Goal: Task Accomplishment & Management: Use online tool/utility

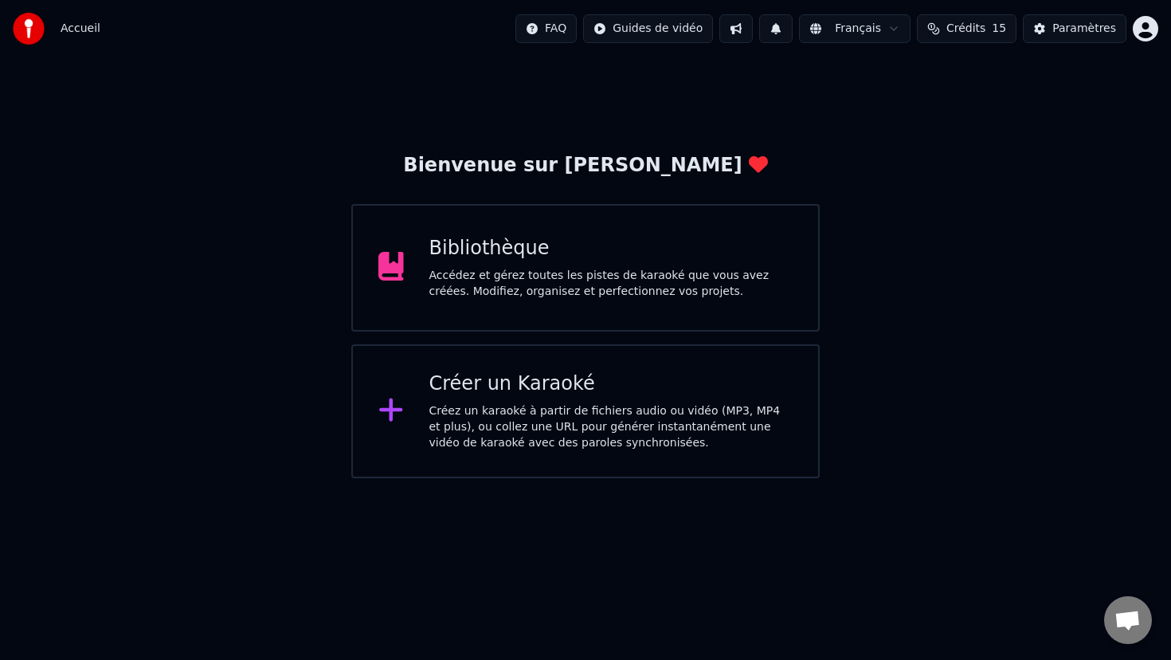
click at [686, 383] on div "Créer un Karaoké" at bounding box center [612, 384] width 364 height 26
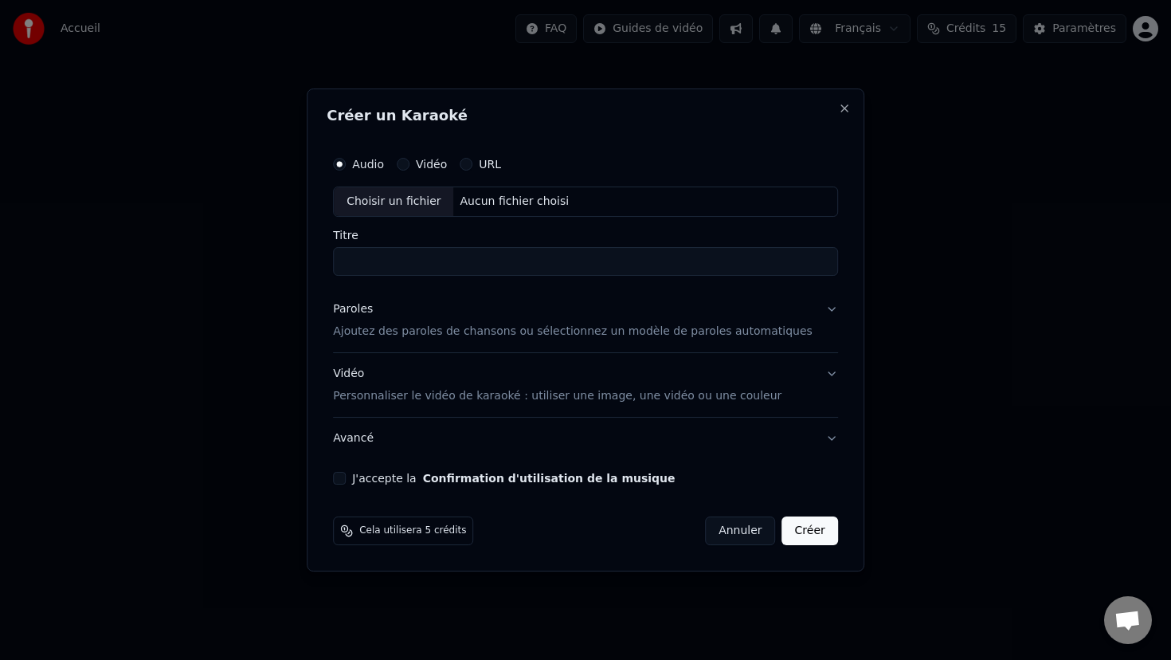
click at [472, 253] on input "Titre" at bounding box center [585, 261] width 505 height 29
click at [426, 202] on div "Choisir un fichier" at bounding box center [394, 201] width 120 height 29
type input "**********"
click at [455, 336] on p "Ajoutez des paroles de chansons ou sélectionnez un modèle de paroles automatiqu…" at bounding box center [573, 332] width 480 height 16
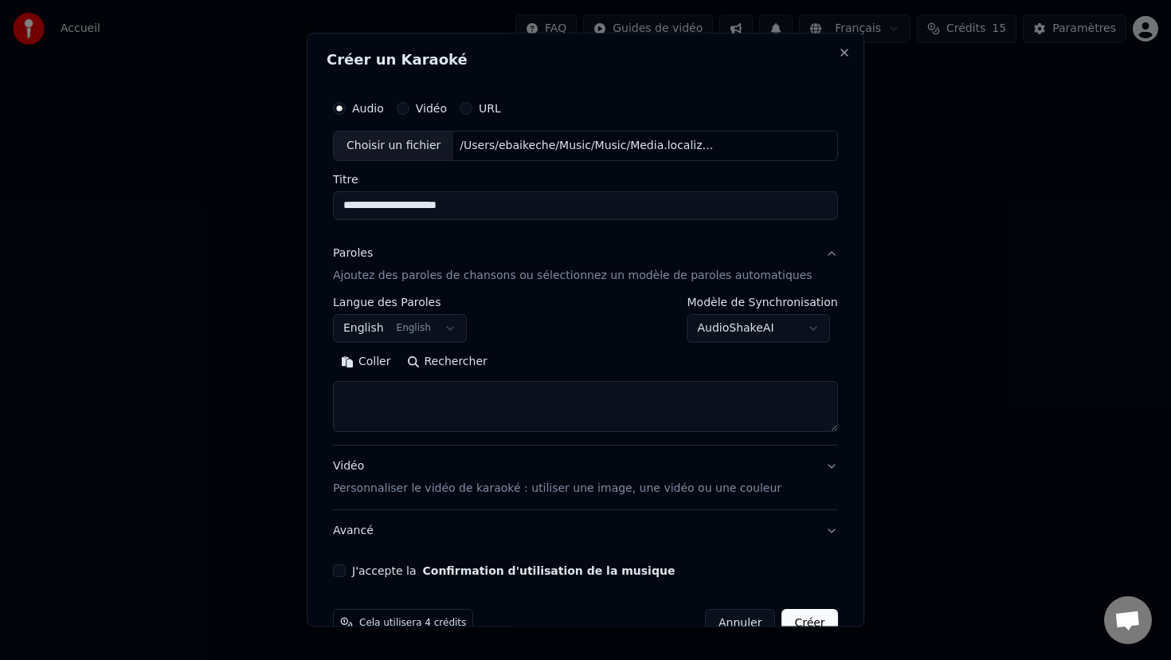
click at [437, 394] on textarea at bounding box center [585, 406] width 505 height 51
paste textarea "**********"
type textarea "**********"
click at [820, 464] on button "Vidéo Personnaliser le vidéo de karaoké : utiliser une image, une vidéo ou une …" at bounding box center [585, 477] width 505 height 64
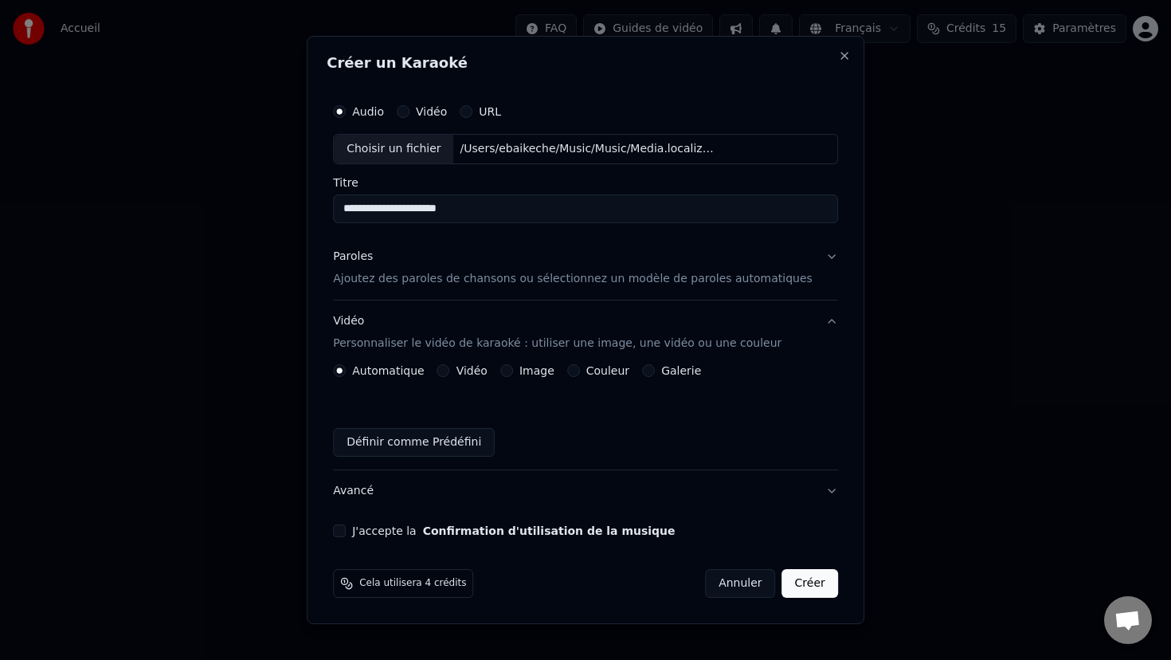
click at [513, 367] on button "Image" at bounding box center [506, 370] width 13 height 13
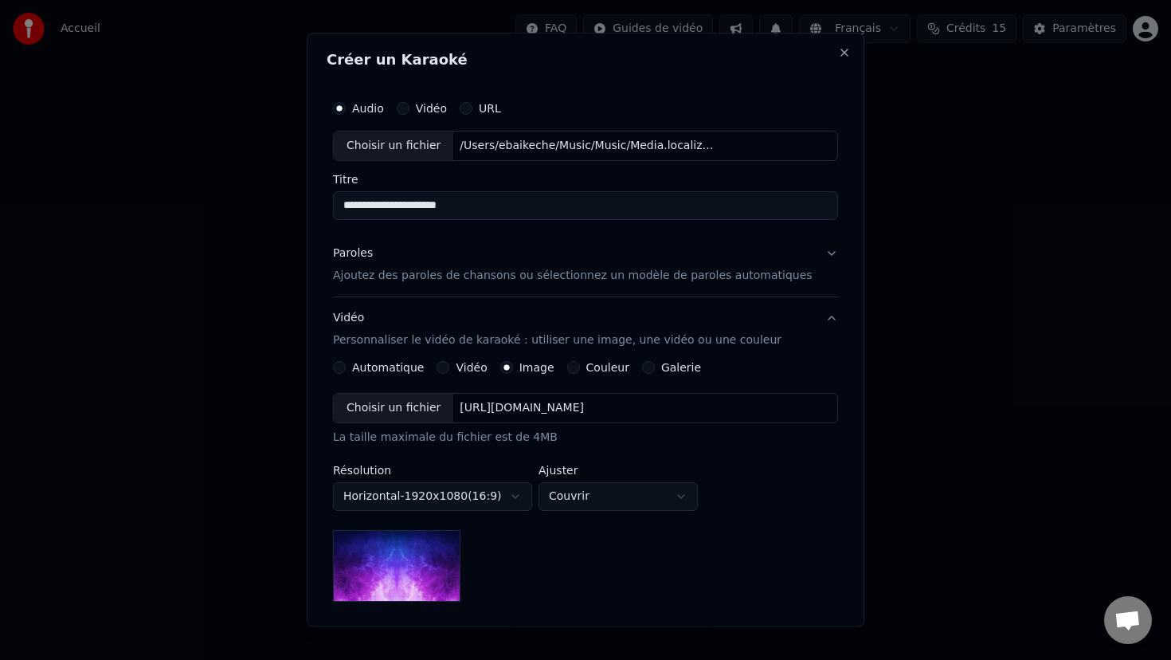
click at [398, 409] on div "Choisir un fichier" at bounding box center [394, 408] width 120 height 29
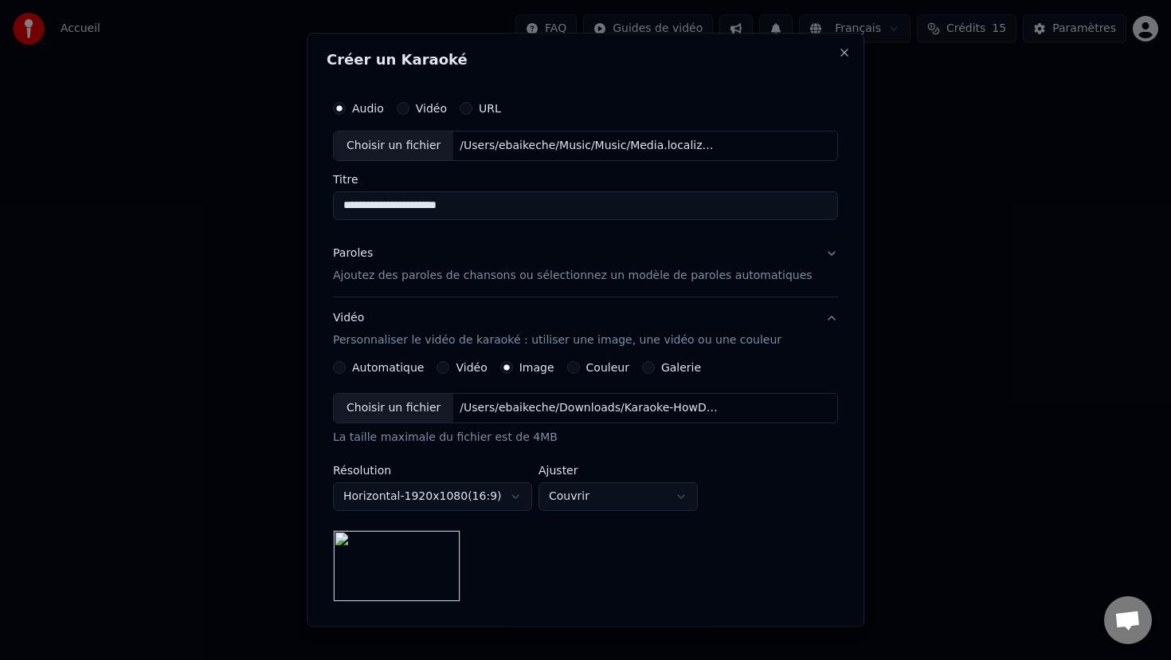
click at [615, 478] on body "**********" at bounding box center [585, 239] width 1171 height 478
click at [616, 478] on body "**********" at bounding box center [585, 239] width 1171 height 478
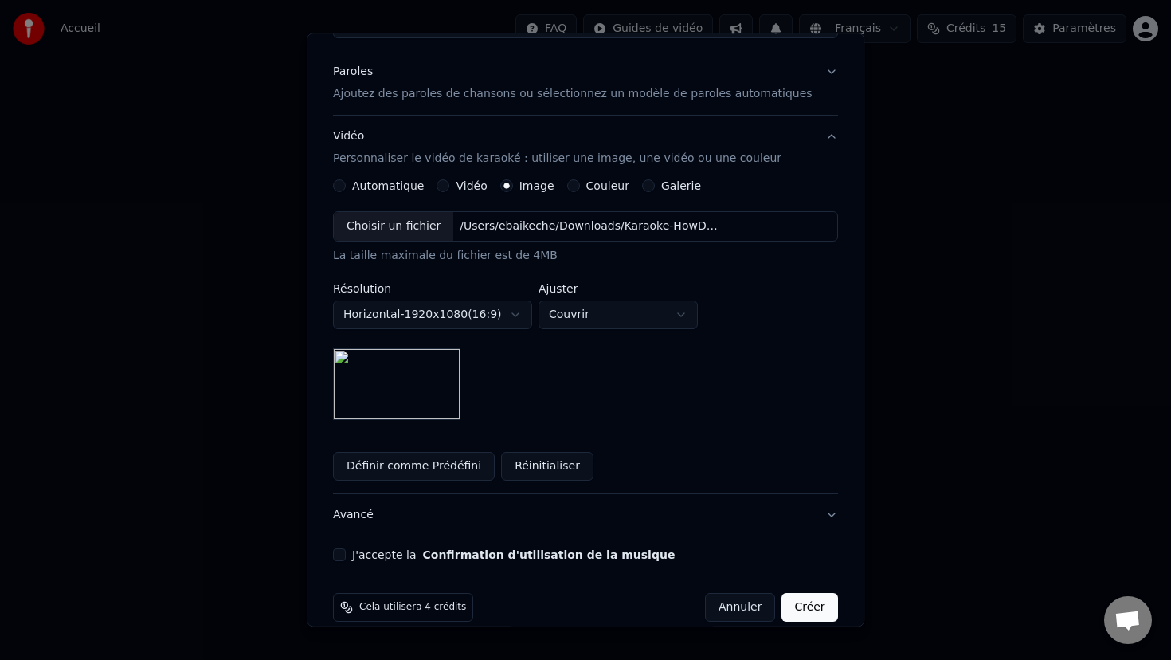
scroll to position [187, 0]
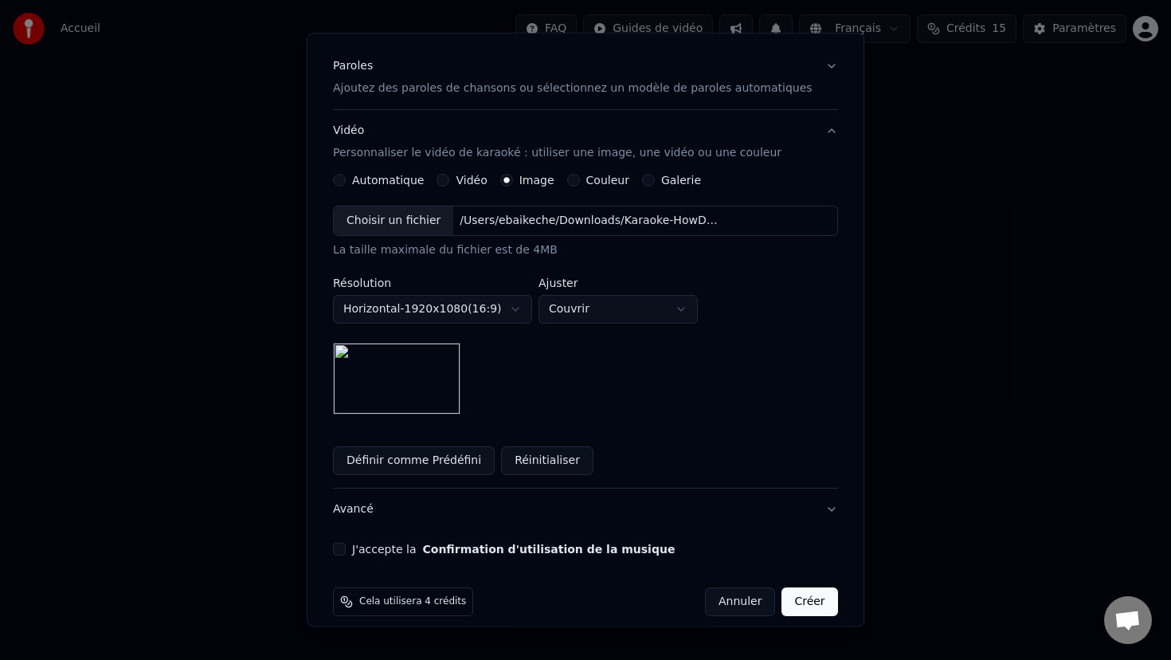
click at [346, 547] on button "J'accepte la Confirmation d'utilisation de la musique" at bounding box center [339, 549] width 13 height 13
click at [791, 606] on button "Créer" at bounding box center [811, 601] width 56 height 29
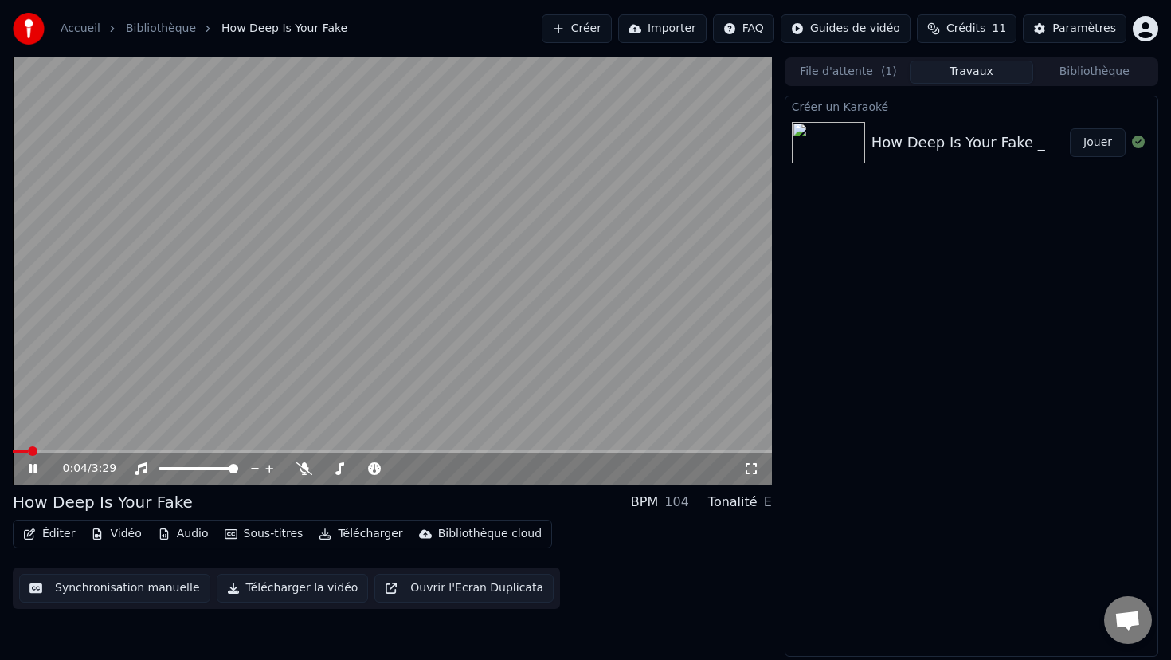
click at [618, 241] on video at bounding box center [392, 270] width 759 height 427
click at [299, 470] on icon at bounding box center [304, 468] width 16 height 13
click at [347, 277] on video at bounding box center [392, 270] width 759 height 427
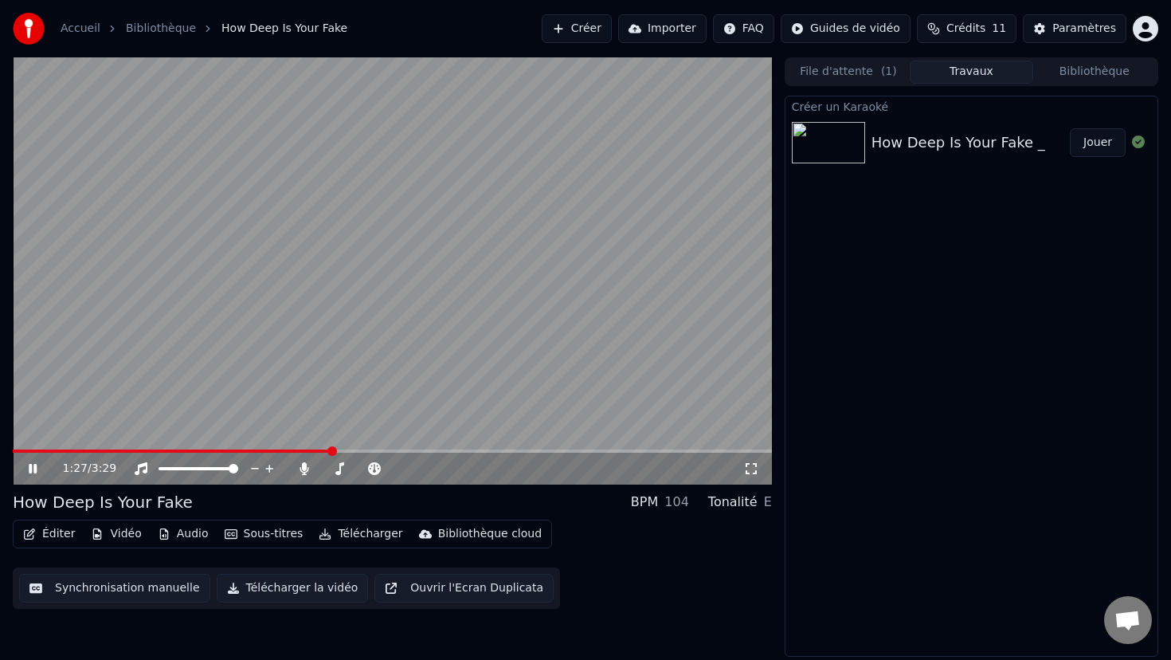
click at [375, 219] on video at bounding box center [392, 270] width 759 height 427
click at [202, 447] on video at bounding box center [392, 270] width 759 height 427
click at [199, 451] on span at bounding box center [174, 450] width 323 height 3
click at [307, 469] on icon at bounding box center [304, 468] width 16 height 13
click at [402, 465] on span at bounding box center [397, 469] width 10 height 10
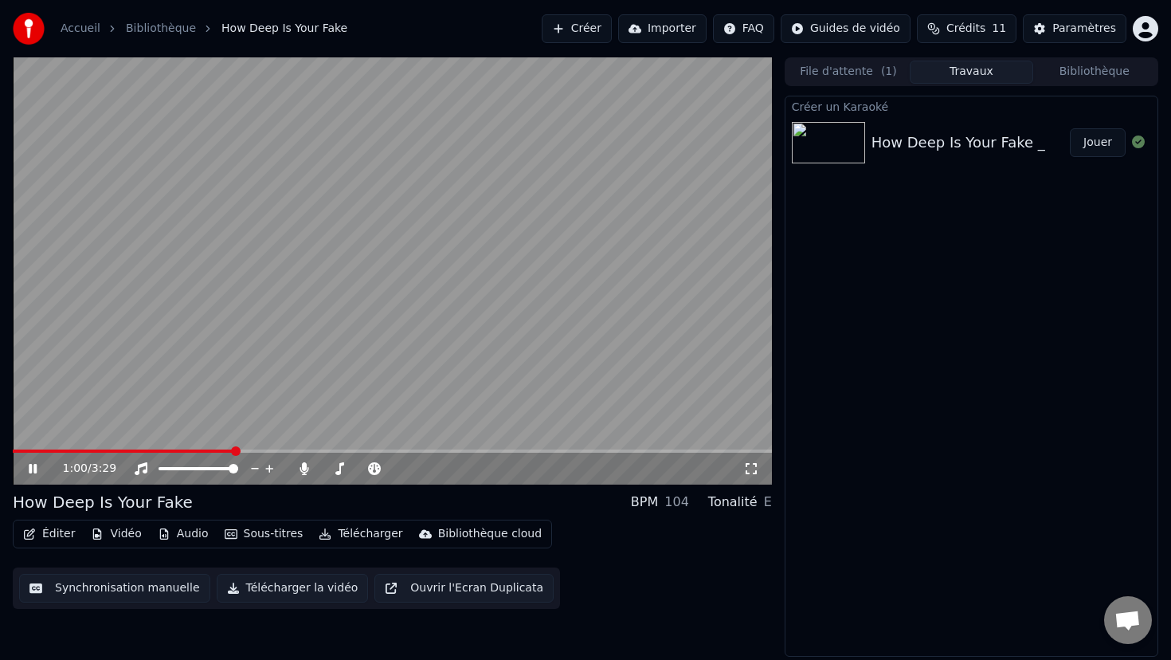
click at [354, 336] on video at bounding box center [392, 270] width 759 height 427
click at [128, 532] on button "Vidéo" at bounding box center [115, 534] width 63 height 22
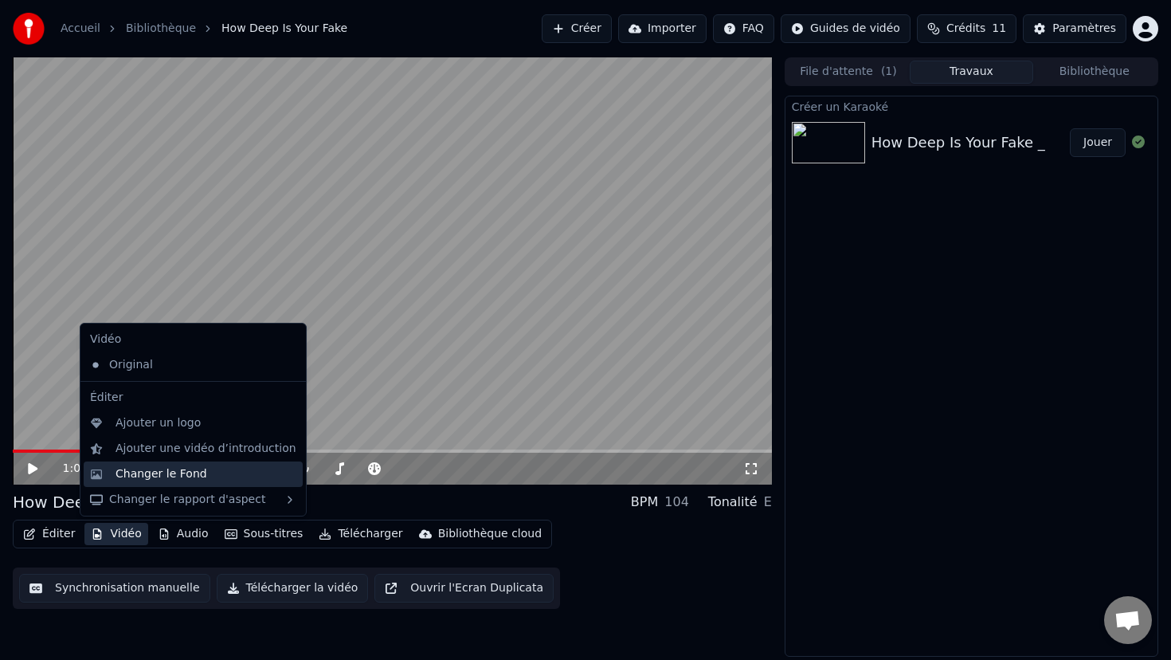
click at [160, 469] on div "Changer le Fond" at bounding box center [162, 474] width 92 height 16
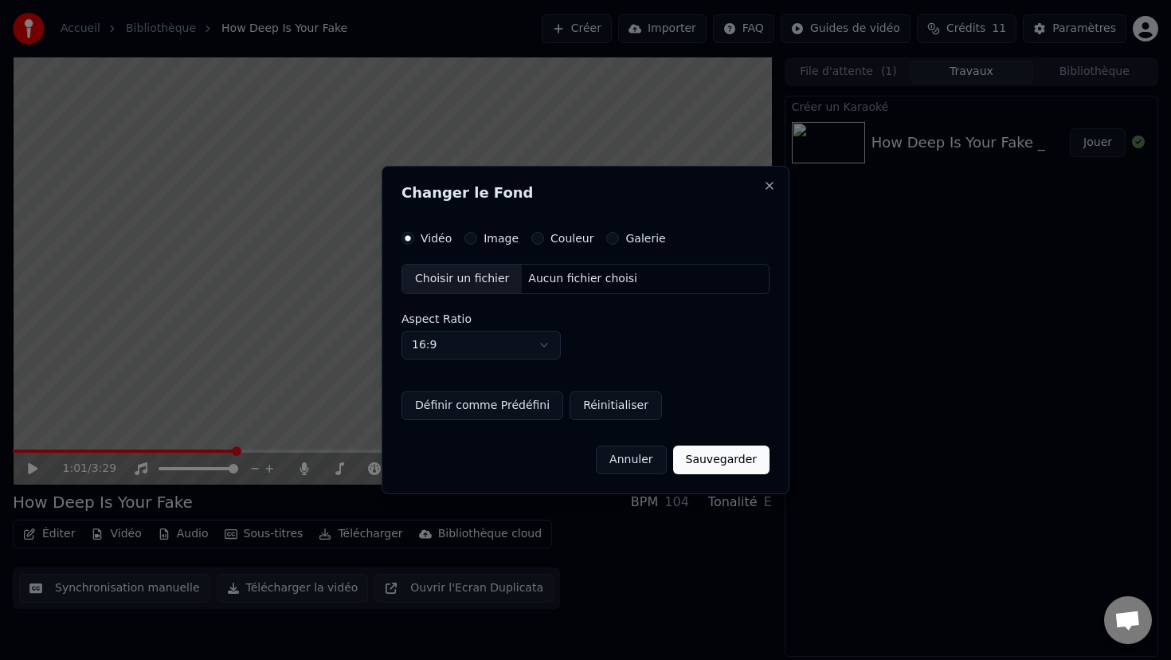
click at [483, 347] on body "Accueil Bibliothèque How Deep Is Your Fake Créer Importer FAQ Guides de vidéo C…" at bounding box center [585, 330] width 1171 height 660
click at [530, 348] on body "Accueil Bibliothèque How Deep Is Your Fake Créer Importer FAQ Guides de vidéo C…" at bounding box center [585, 330] width 1171 height 660
click at [539, 347] on body "Accueil Bibliothèque How Deep Is Your Fake Créer Importer FAQ Guides de vidéo C…" at bounding box center [585, 330] width 1171 height 660
select select "***"
click at [478, 285] on div "Choisir un fichier" at bounding box center [462, 279] width 120 height 29
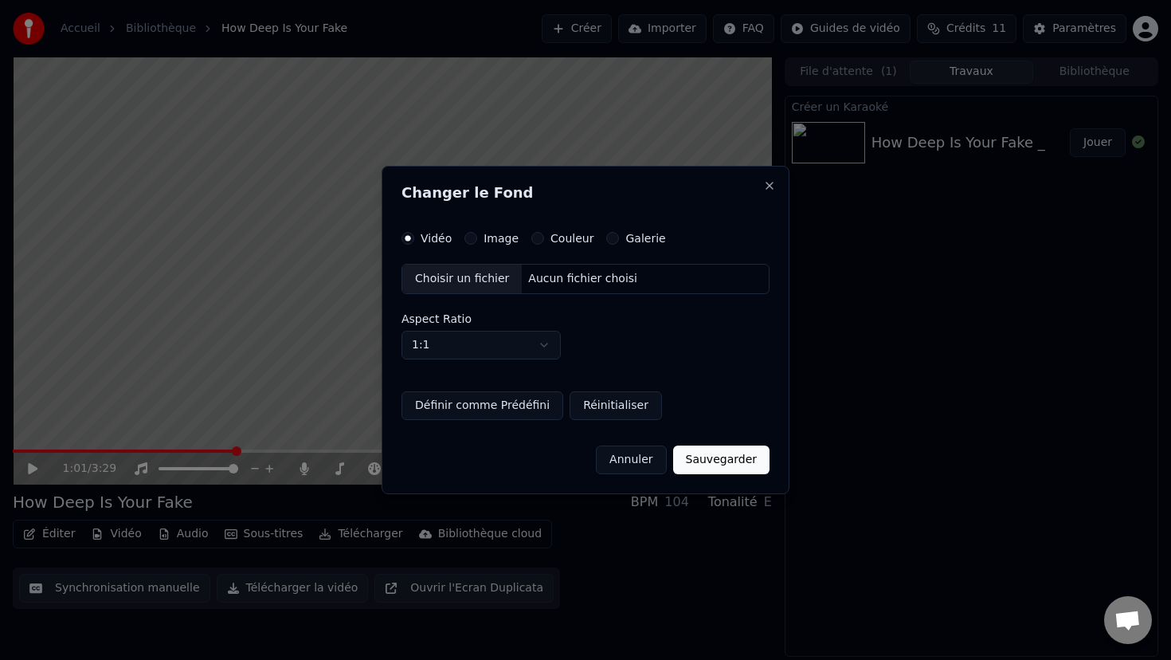
click at [481, 236] on div "Image" at bounding box center [492, 238] width 54 height 13
click at [477, 239] on div "Image" at bounding box center [492, 238] width 54 height 13
click at [467, 238] on button "Image" at bounding box center [471, 238] width 13 height 13
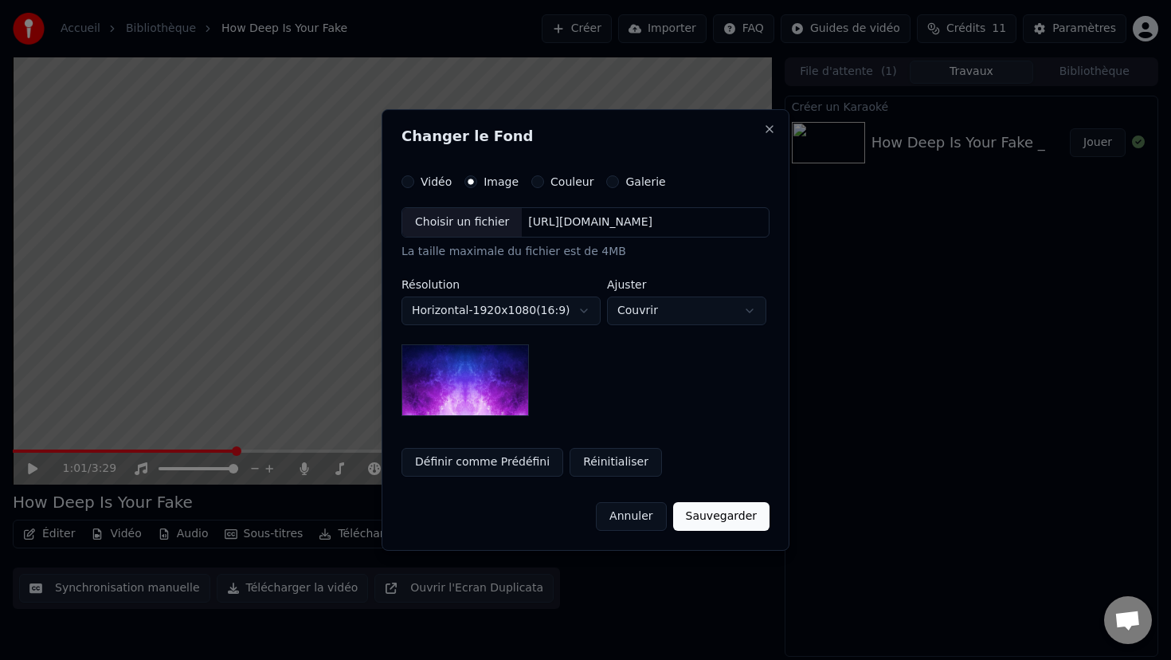
click at [466, 227] on div "Choisir un fichier" at bounding box center [462, 222] width 120 height 29
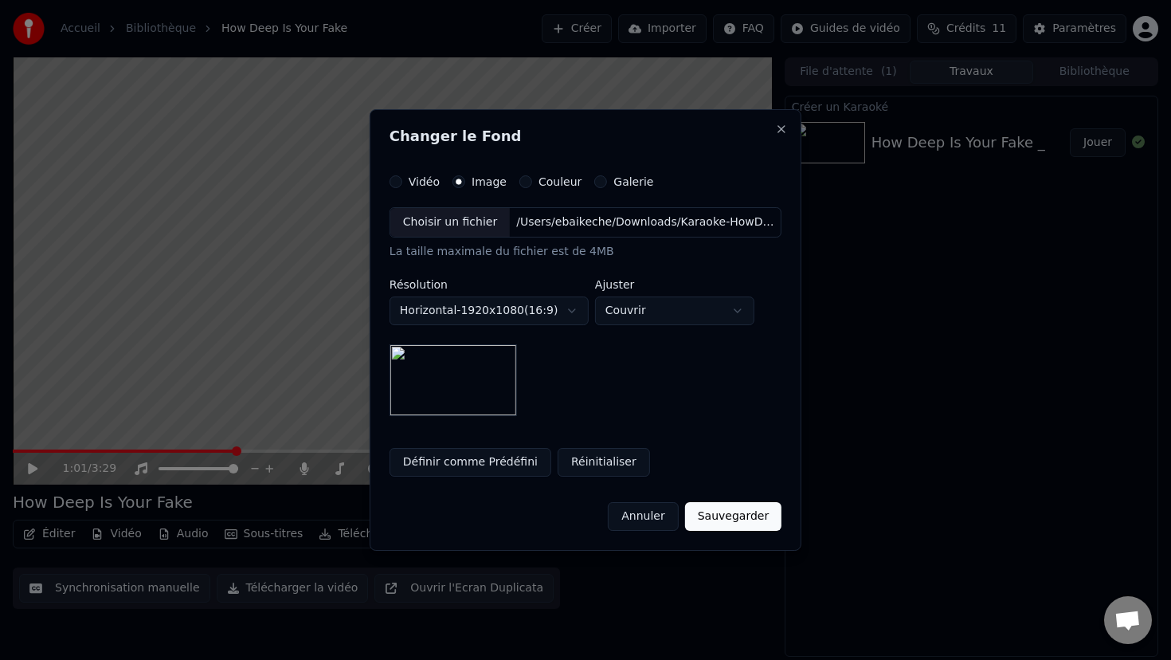
click at [481, 315] on body "**********" at bounding box center [585, 330] width 1171 height 660
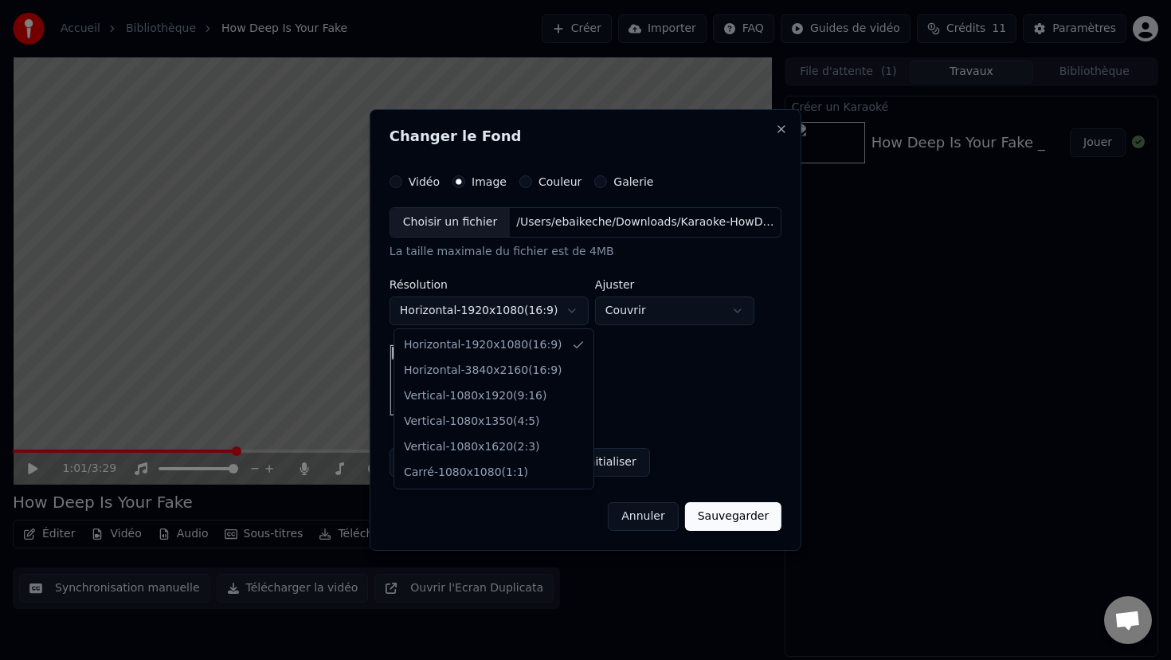
select select "*********"
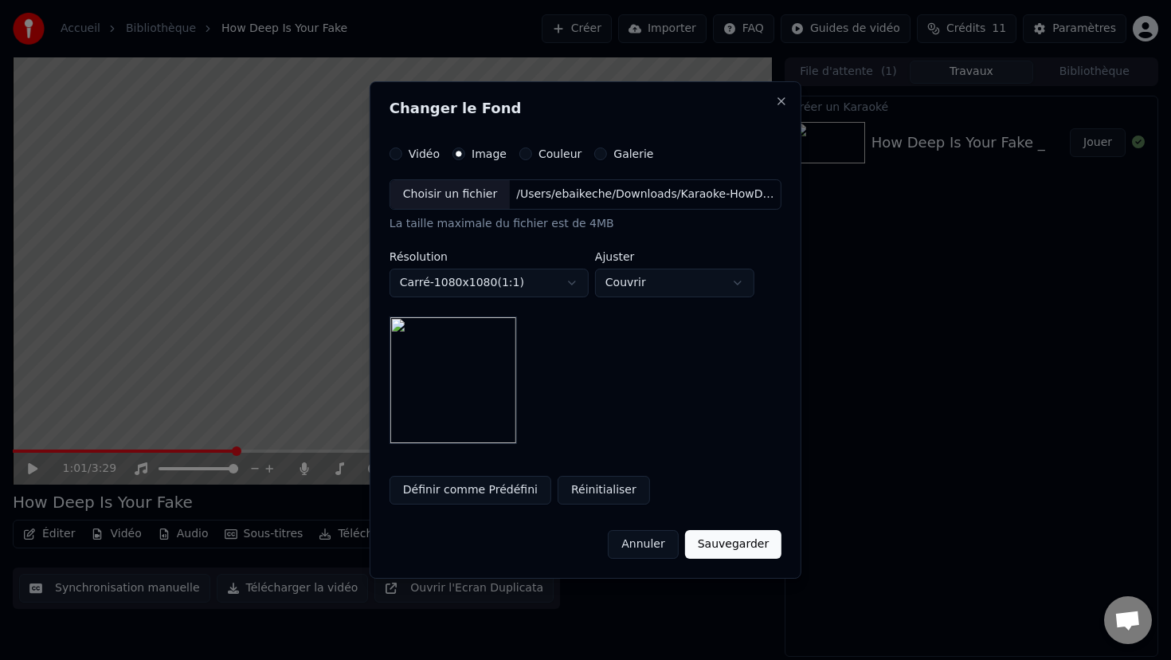
click at [727, 547] on button "Sauvegarder" at bounding box center [733, 544] width 96 height 29
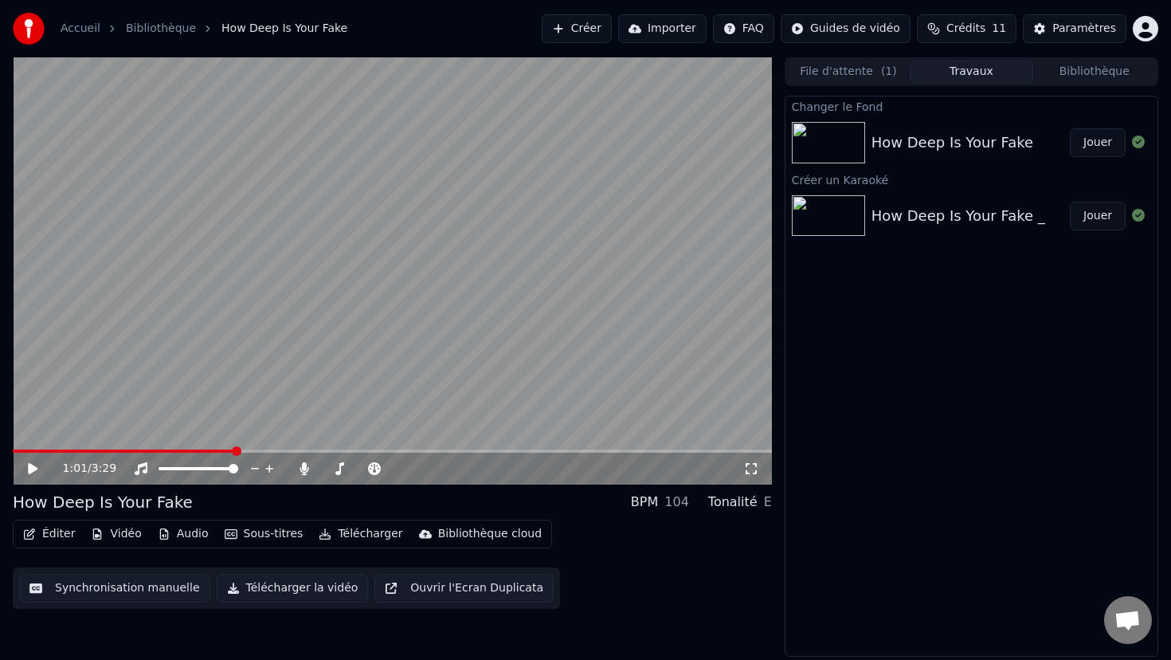
click at [1104, 141] on button "Jouer" at bounding box center [1098, 142] width 56 height 29
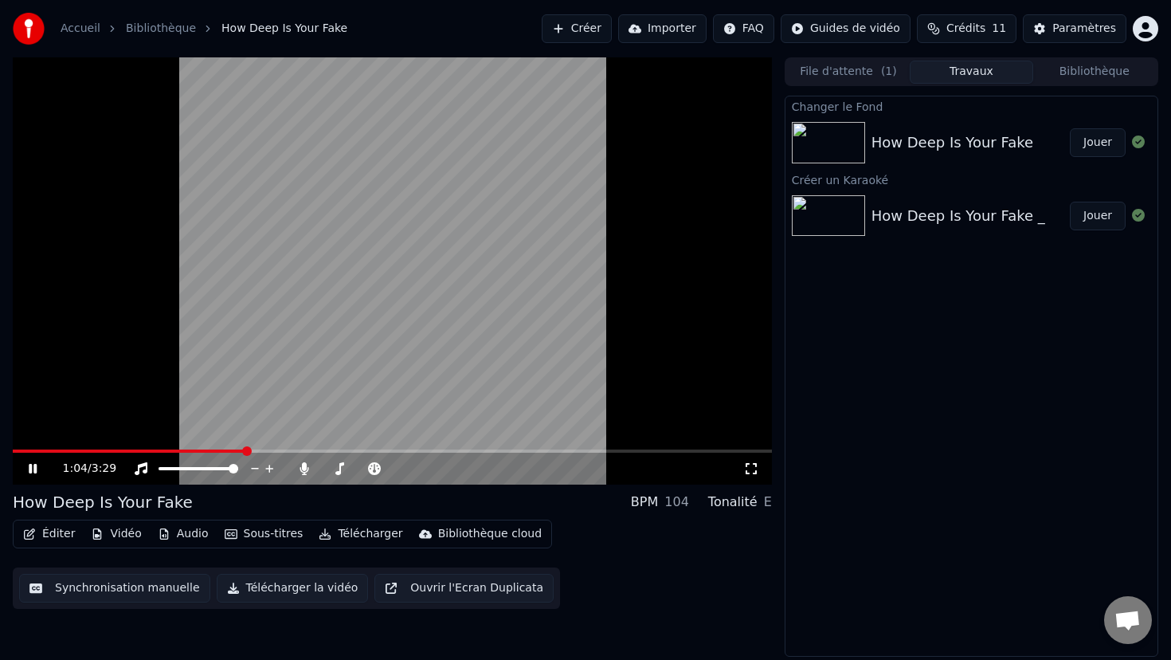
click at [410, 272] on video at bounding box center [392, 270] width 759 height 427
click at [30, 465] on icon at bounding box center [33, 468] width 10 height 11
click at [174, 468] on span at bounding box center [167, 468] width 16 height 3
click at [37, 466] on icon at bounding box center [44, 468] width 37 height 13
click at [391, 449] on span at bounding box center [392, 450] width 759 height 3
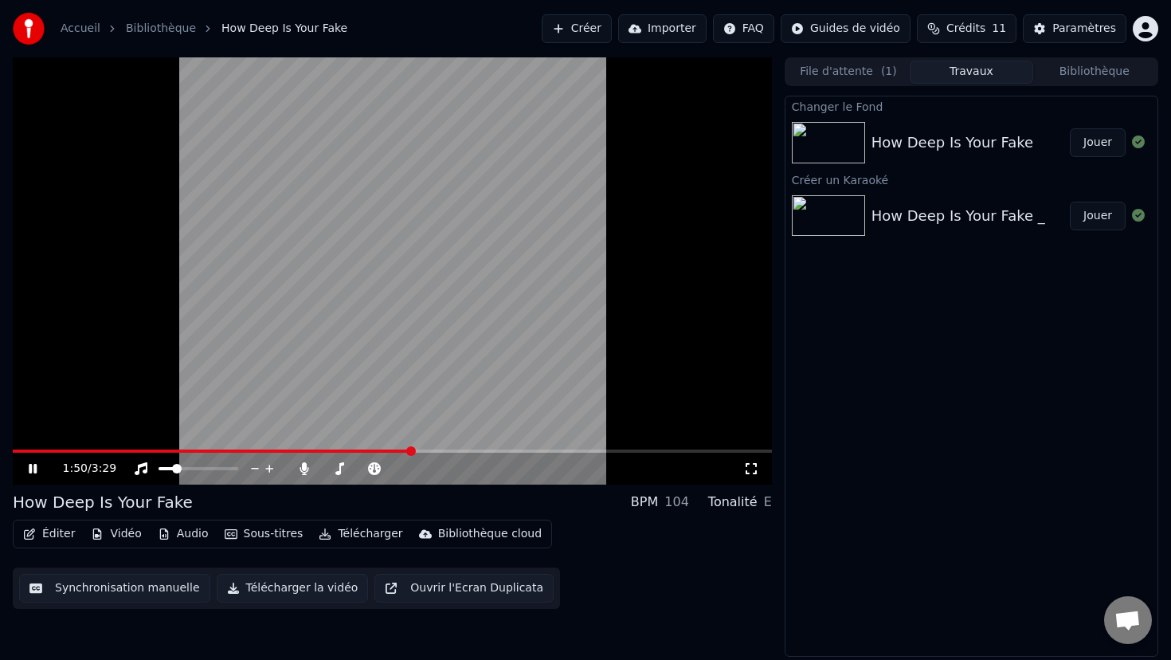
click at [410, 449] on span at bounding box center [392, 450] width 759 height 3
click at [421, 378] on video at bounding box center [392, 270] width 759 height 427
click at [63, 536] on button "Éditer" at bounding box center [49, 534] width 65 height 22
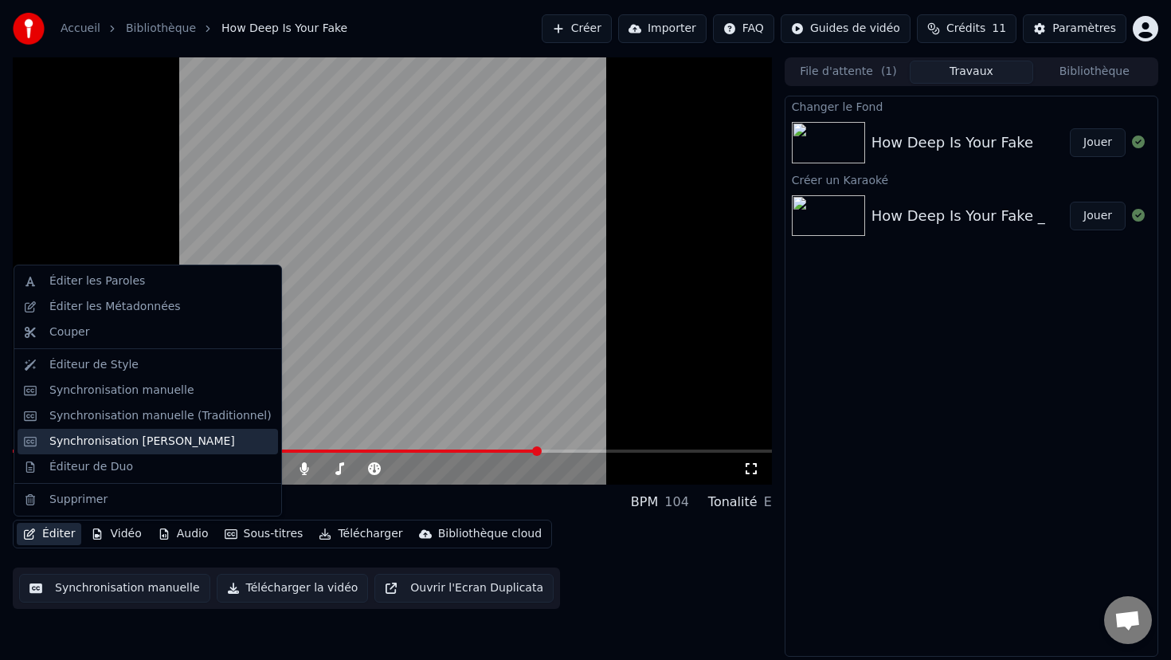
click at [132, 442] on div "Synchronisation [PERSON_NAME]" at bounding box center [142, 442] width 186 height 16
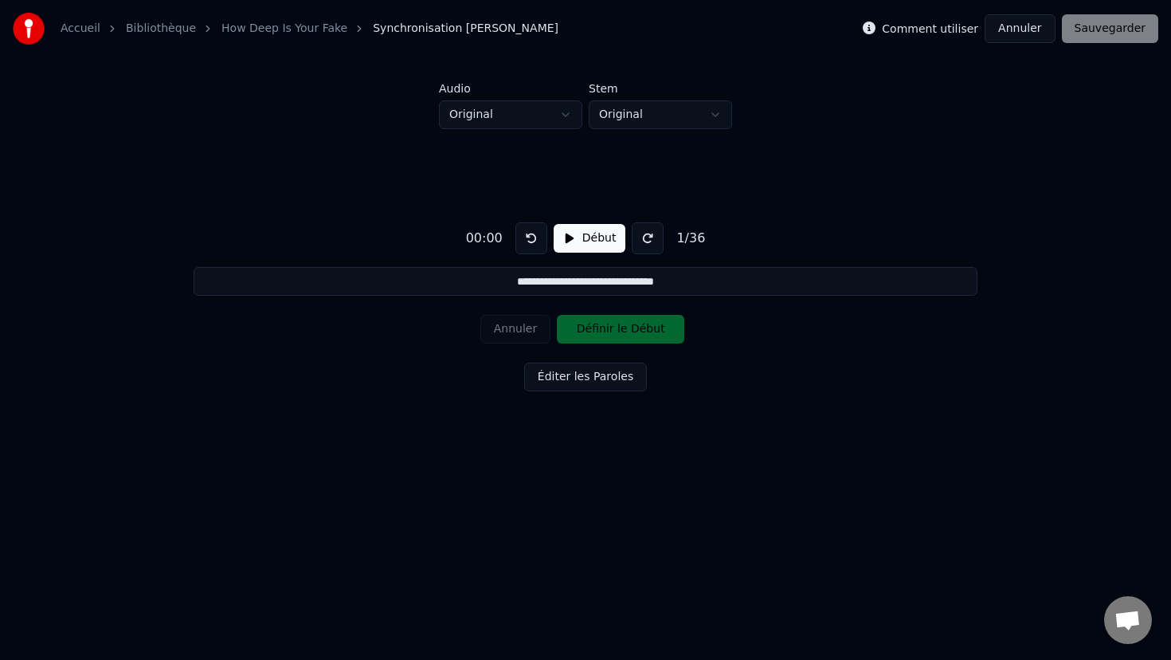
click at [301, 25] on link "How Deep Is Your Fake" at bounding box center [285, 29] width 126 height 16
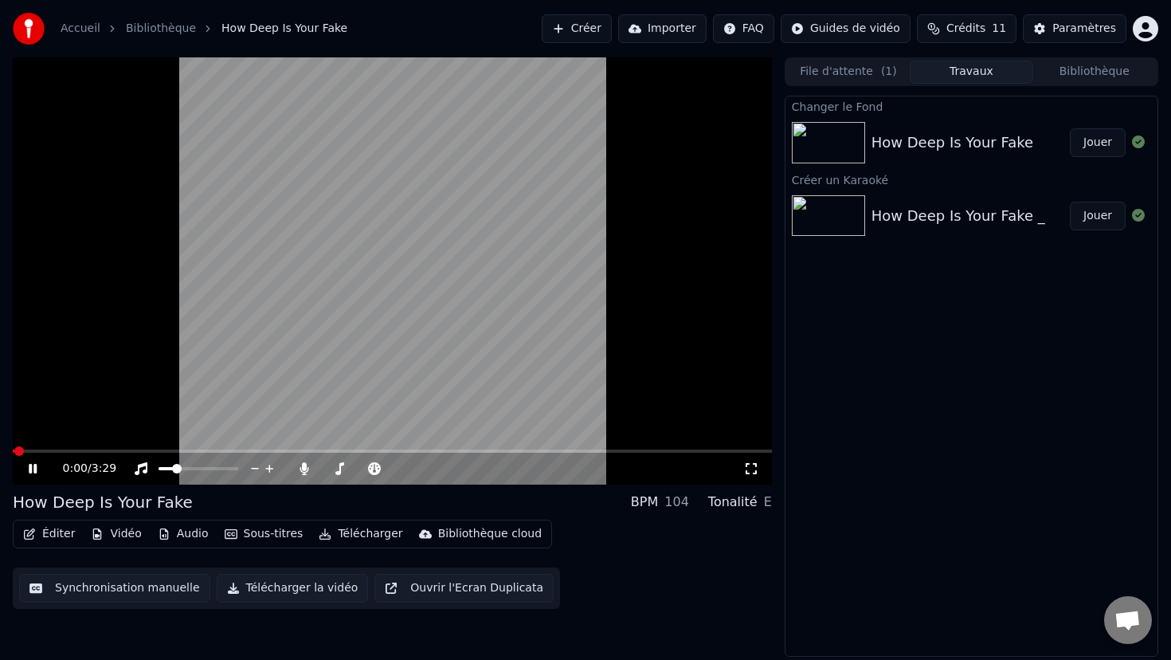
click at [53, 539] on button "Éditer" at bounding box center [49, 534] width 65 height 22
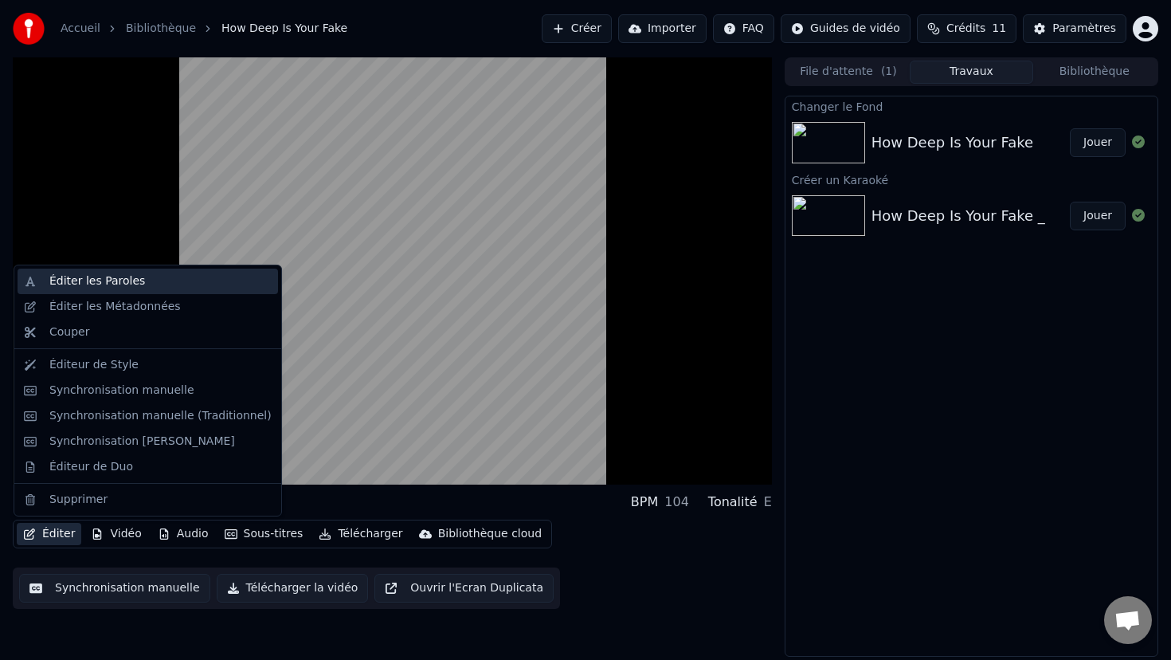
click at [153, 292] on div "Éditer les Paroles" at bounding box center [148, 282] width 261 height 26
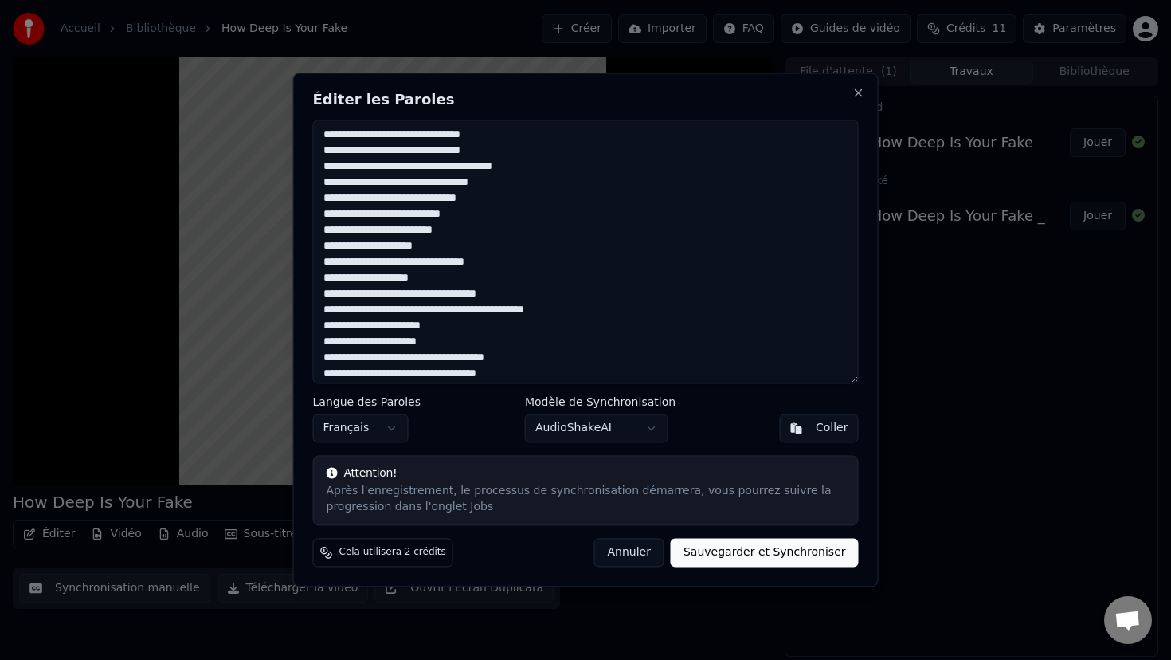
click at [415, 171] on textarea at bounding box center [586, 252] width 546 height 264
click at [863, 95] on button "Close" at bounding box center [859, 92] width 13 height 13
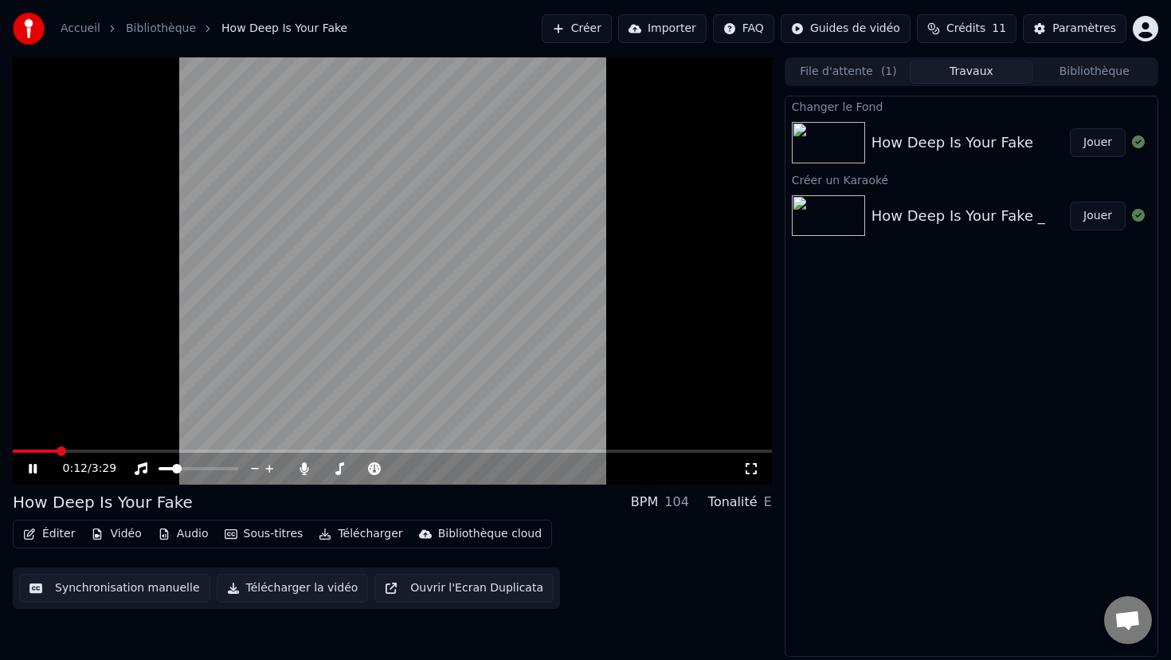
click at [422, 242] on video at bounding box center [392, 270] width 759 height 427
click at [49, 533] on button "Éditer" at bounding box center [49, 534] width 65 height 22
click at [324, 504] on div "How Deep Is Your Fake BPM 104 Tonalité E" at bounding box center [392, 502] width 759 height 22
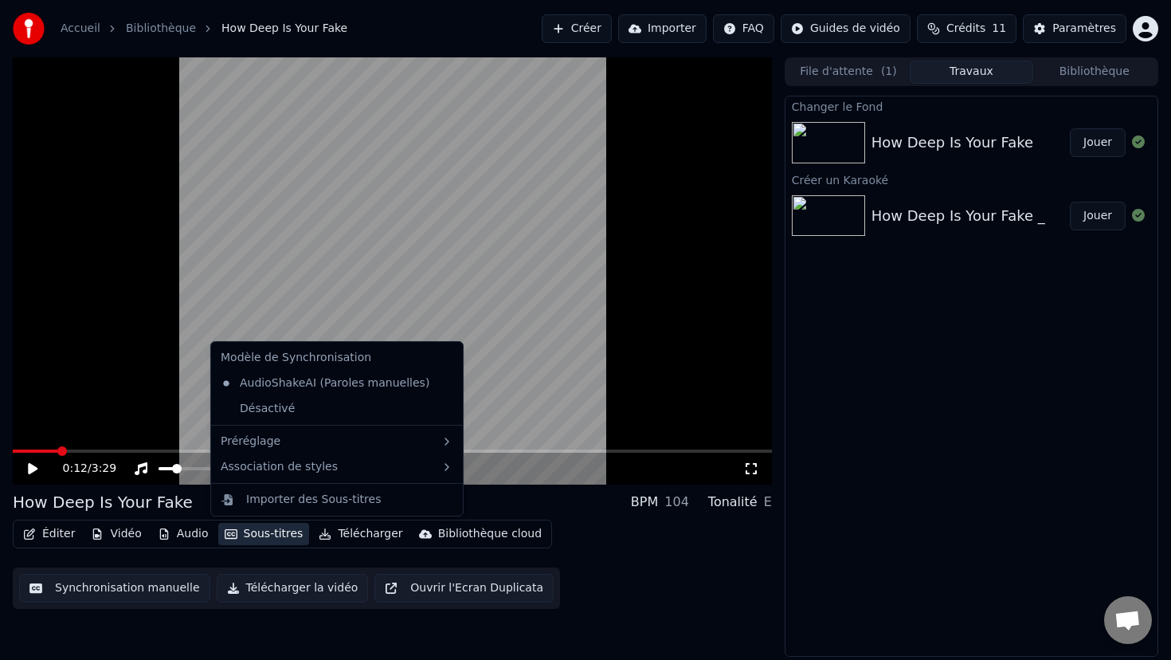
click at [252, 533] on button "Sous-titres" at bounding box center [264, 534] width 92 height 22
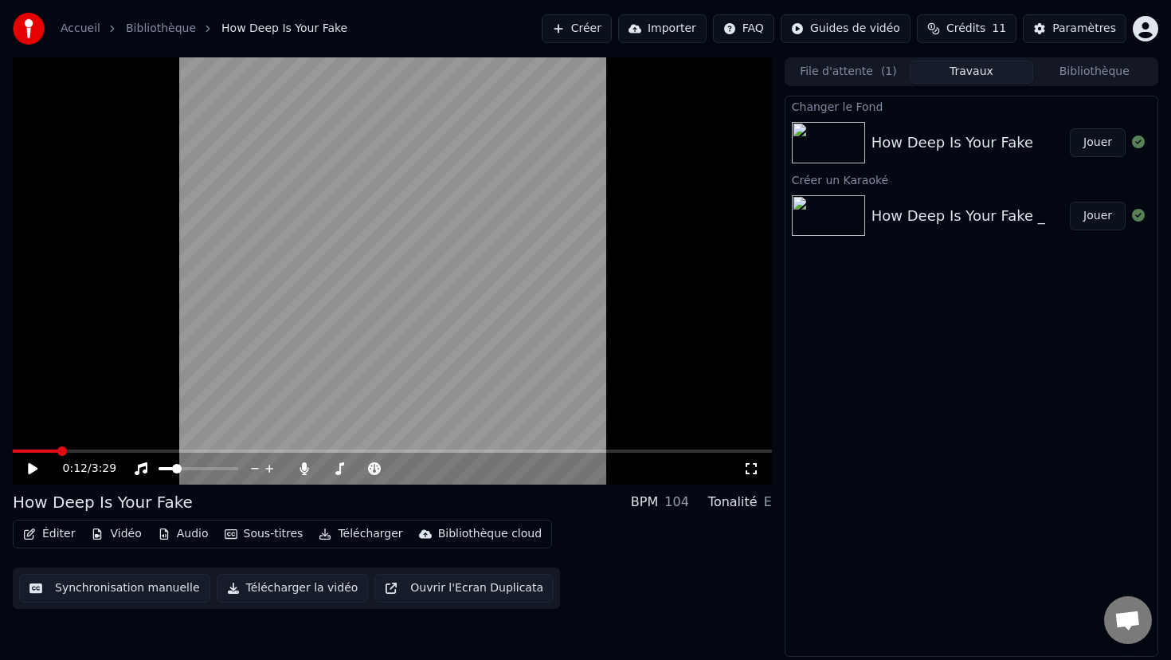
click at [168, 616] on div "0:12 / 3:29 How Deep Is Your Fake BPM 104 Tonalité E Éditer Vidéo Audio Sous-ti…" at bounding box center [392, 356] width 759 height 599
click at [61, 532] on button "Éditer" at bounding box center [49, 534] width 65 height 22
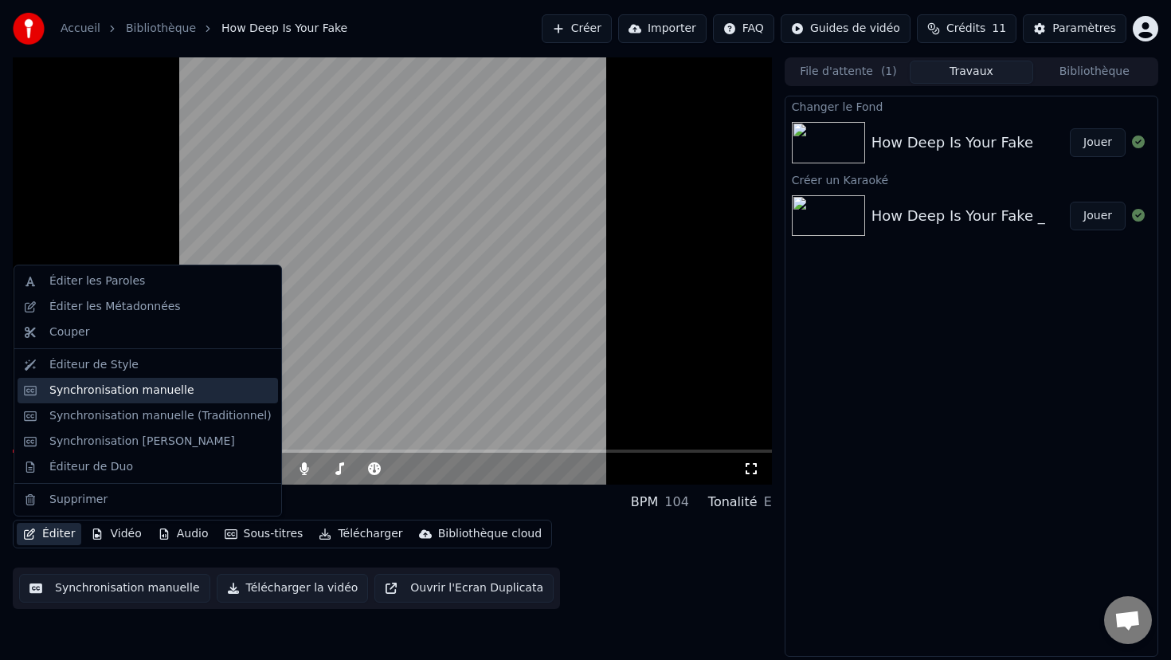
click at [152, 398] on div "Synchronisation manuelle" at bounding box center [148, 391] width 261 height 26
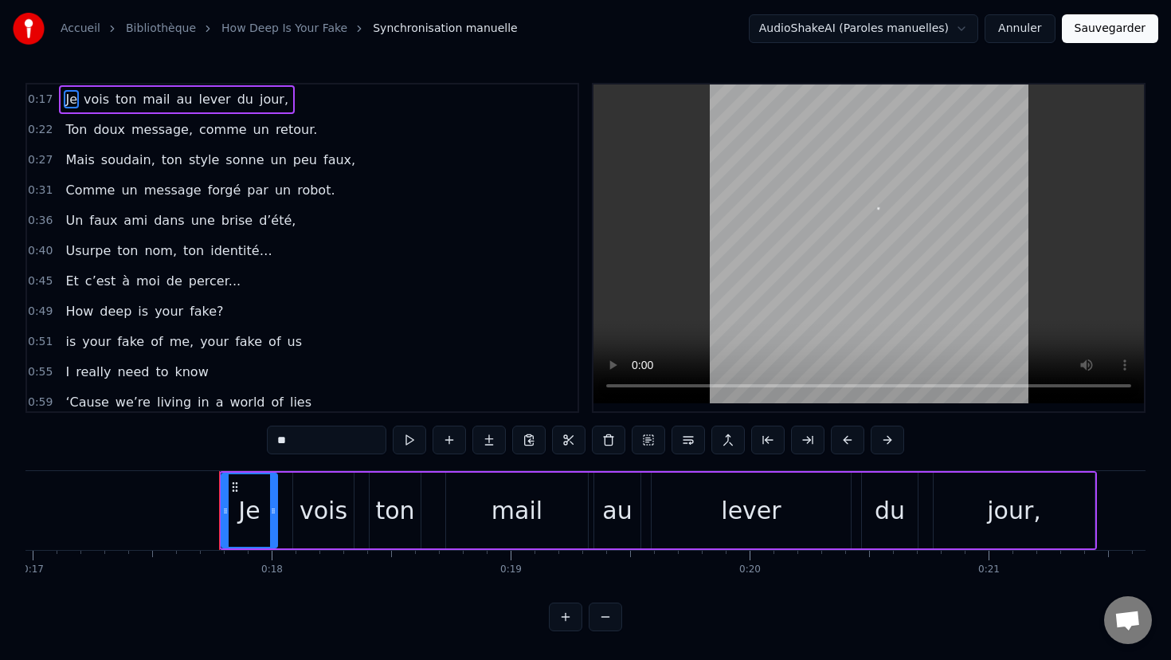
scroll to position [0, 4171]
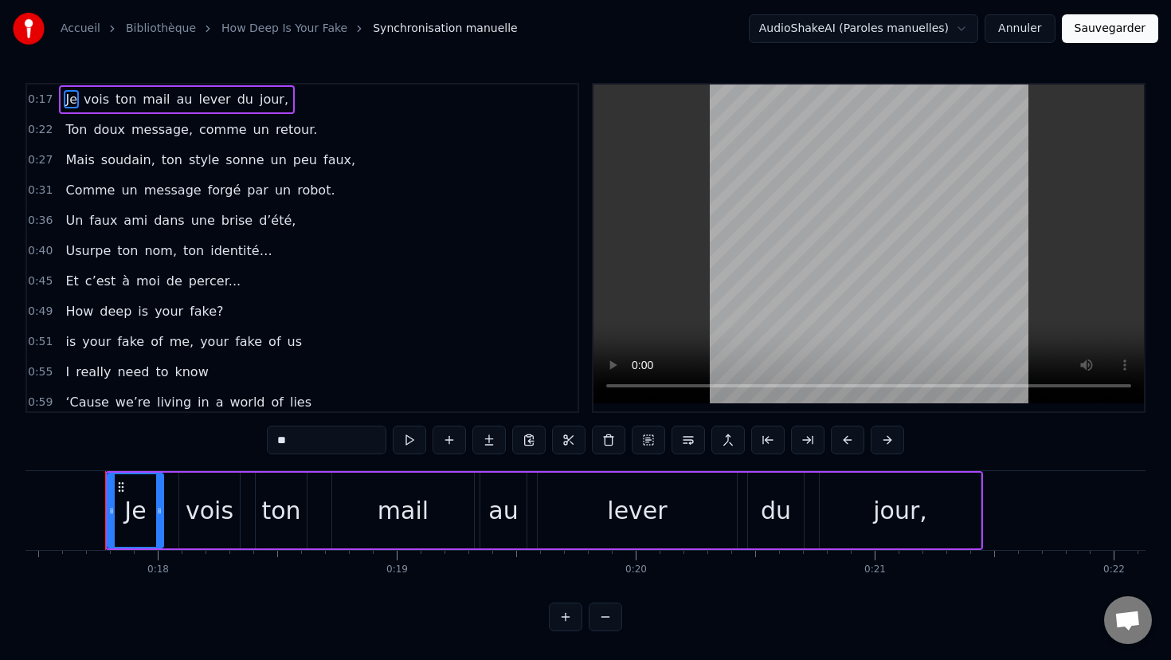
click at [218, 258] on span "identité…" at bounding box center [241, 250] width 65 height 18
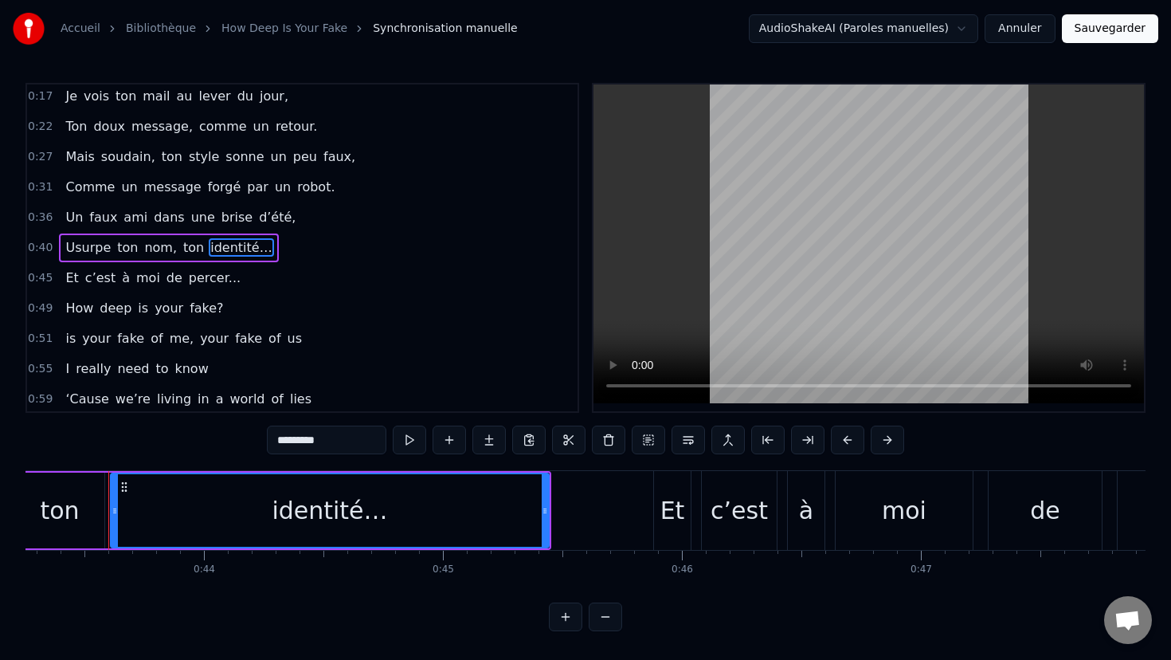
click at [204, 301] on span "fake?" at bounding box center [206, 308] width 37 height 18
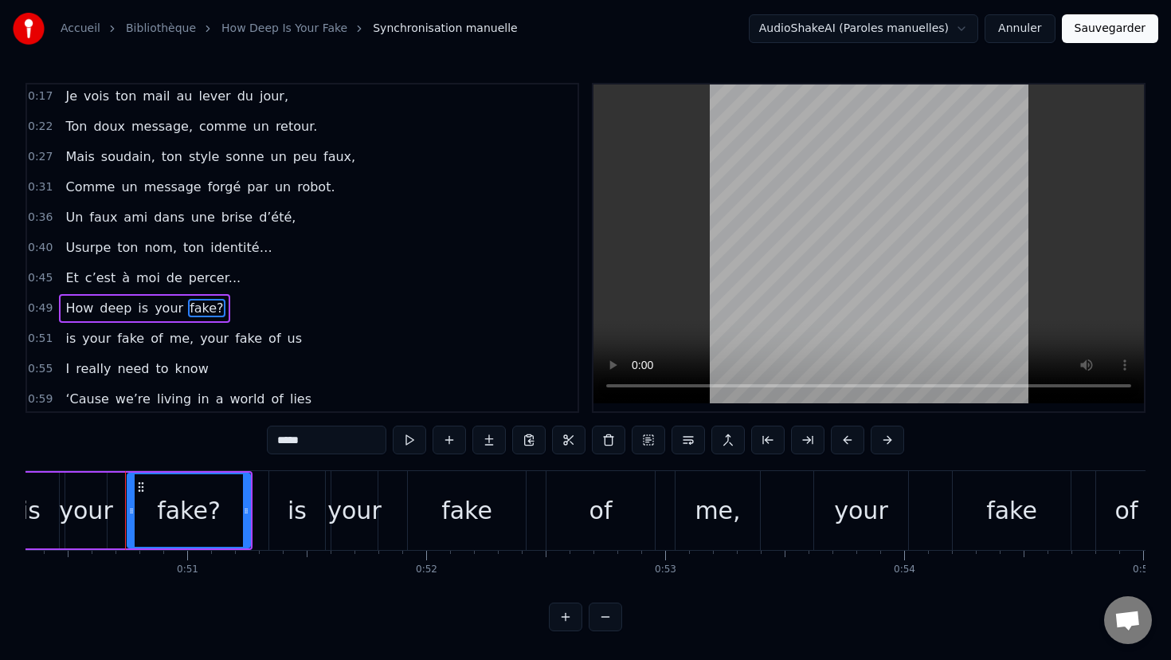
scroll to position [0, 12051]
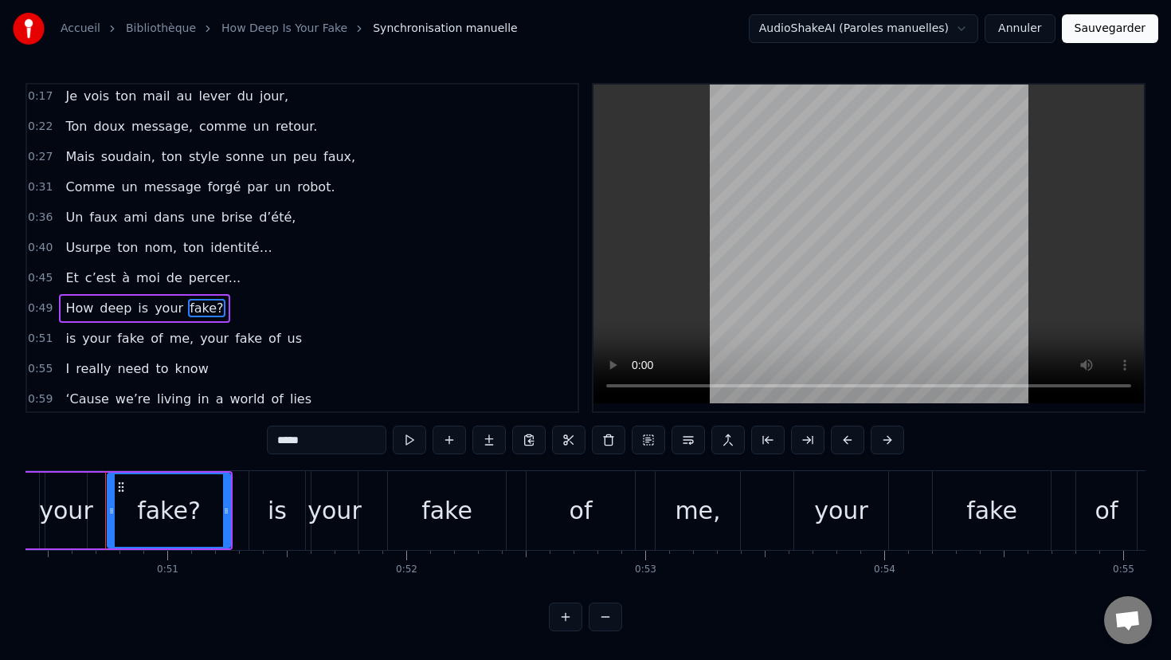
click at [198, 339] on span "your" at bounding box center [214, 338] width 32 height 18
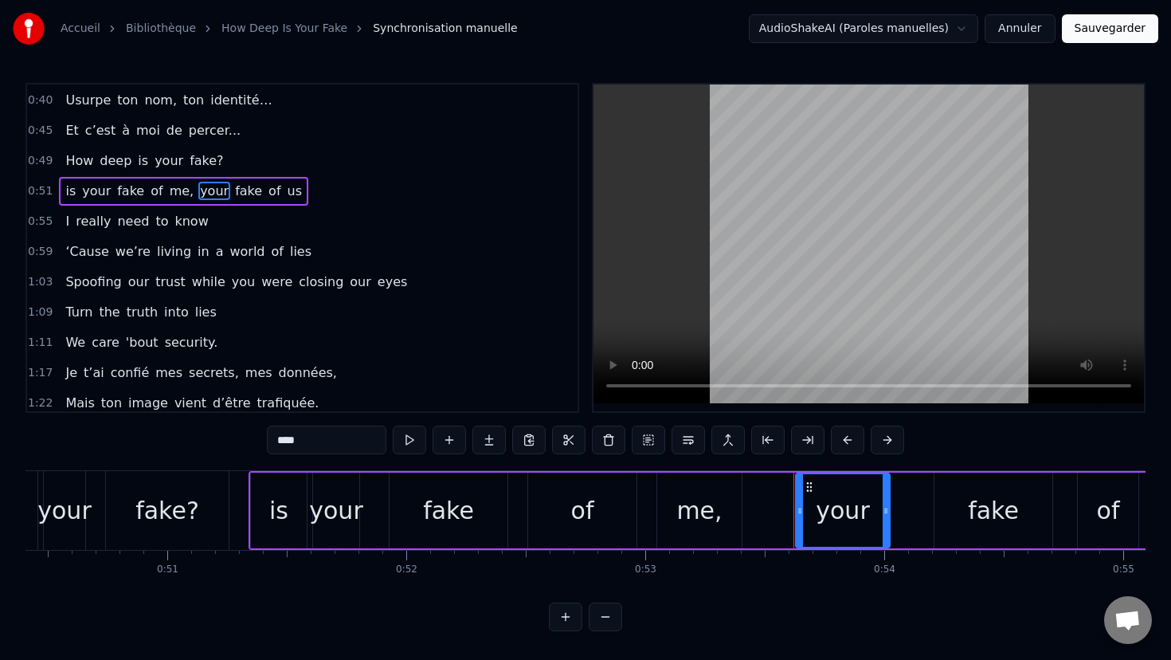
click at [199, 290] on span "while" at bounding box center [208, 282] width 37 height 18
type input "*****"
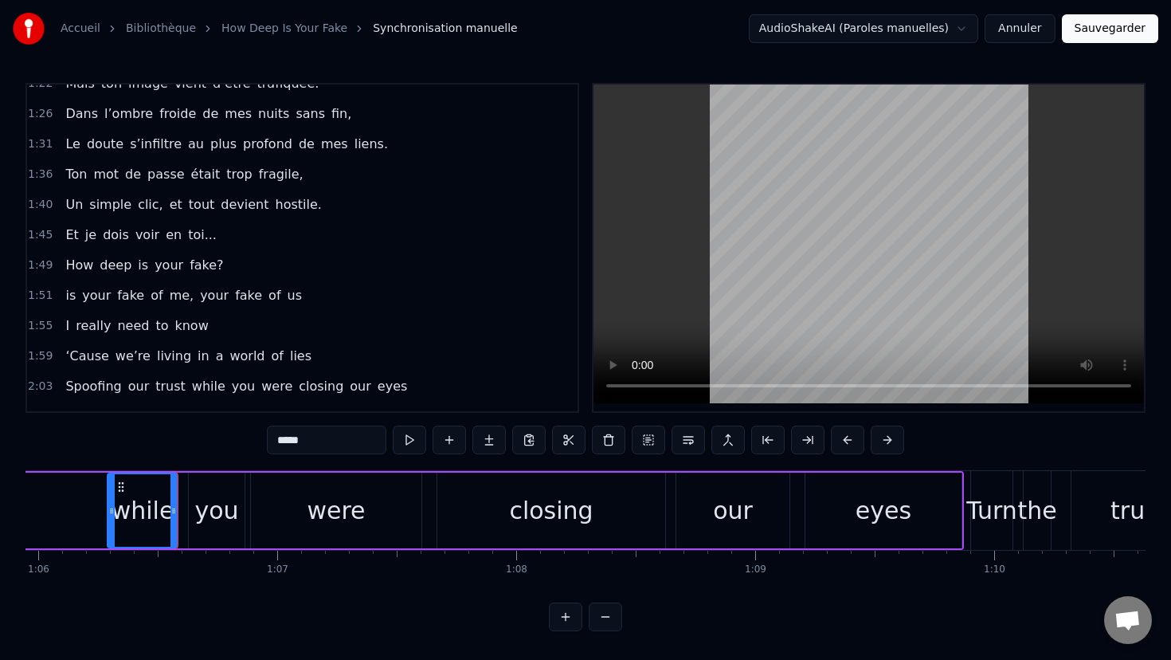
scroll to position [763, 0]
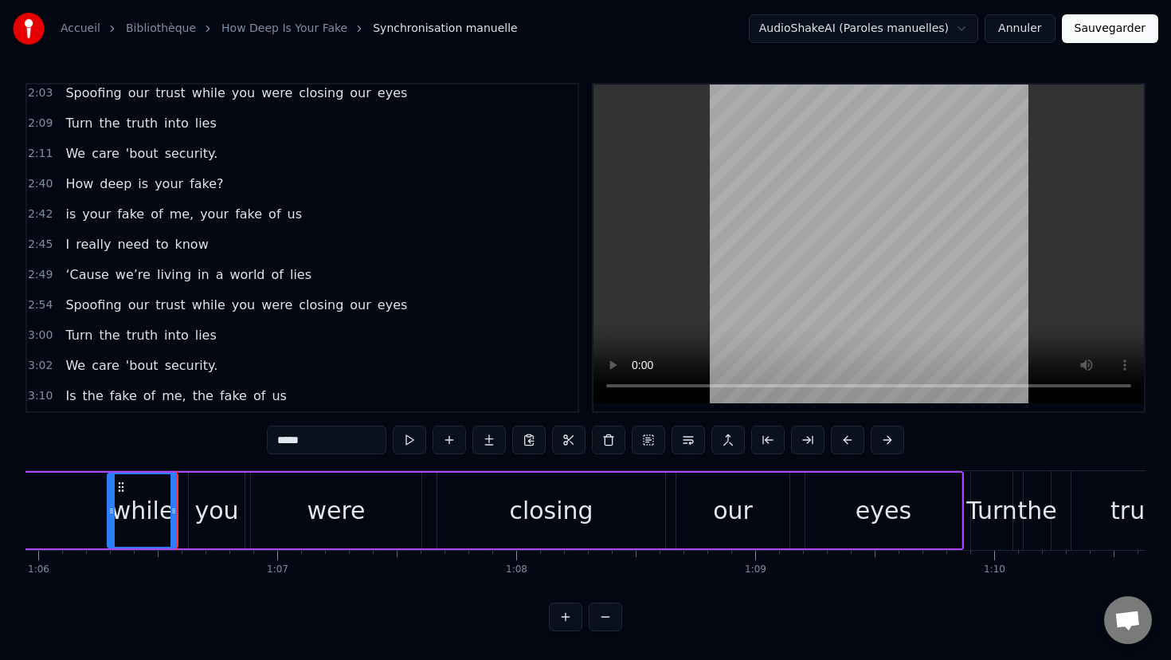
click at [307, 260] on div "2:49 ‘Cause we’re living in a world of lies" at bounding box center [302, 275] width 551 height 30
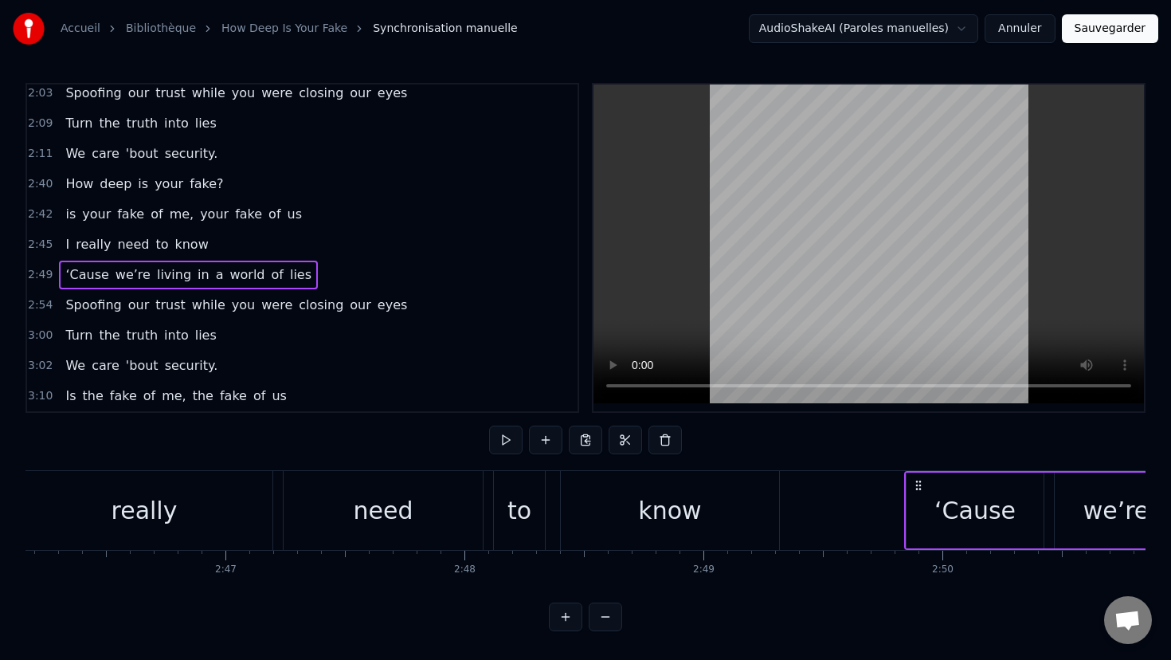
scroll to position [0, 40524]
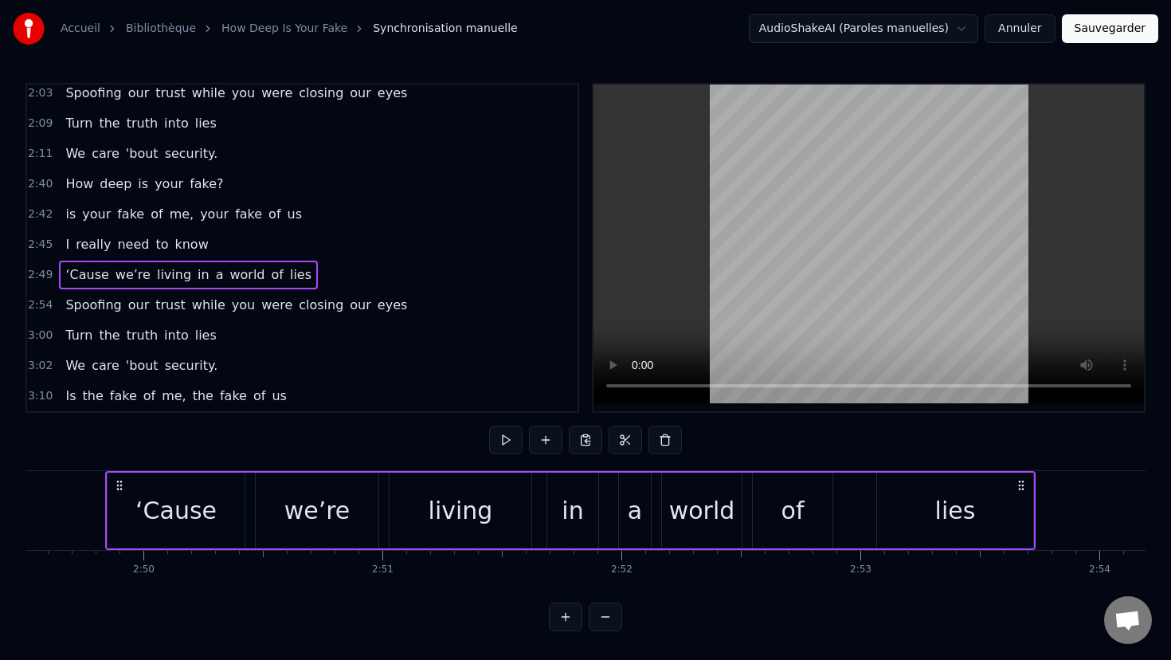
click at [370, 293] on div "Spoofing our trust while you were closing our eyes" at bounding box center [236, 305] width 355 height 29
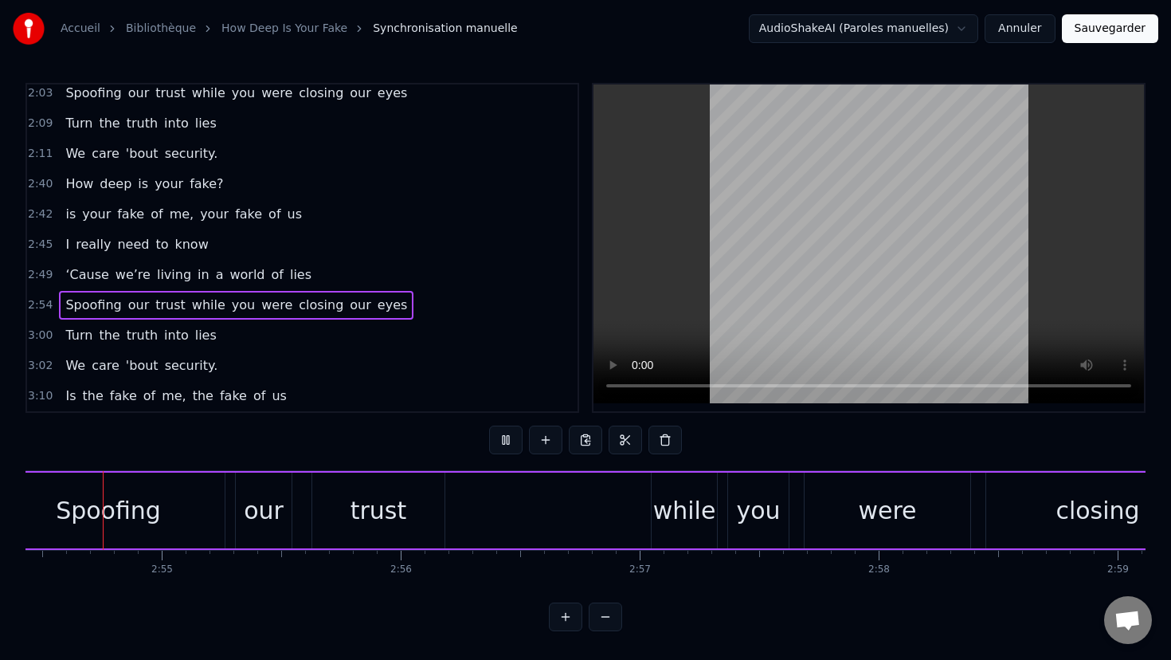
scroll to position [0, 41697]
click at [60, 326] on div "Turn the truth into lies" at bounding box center [140, 335] width 163 height 29
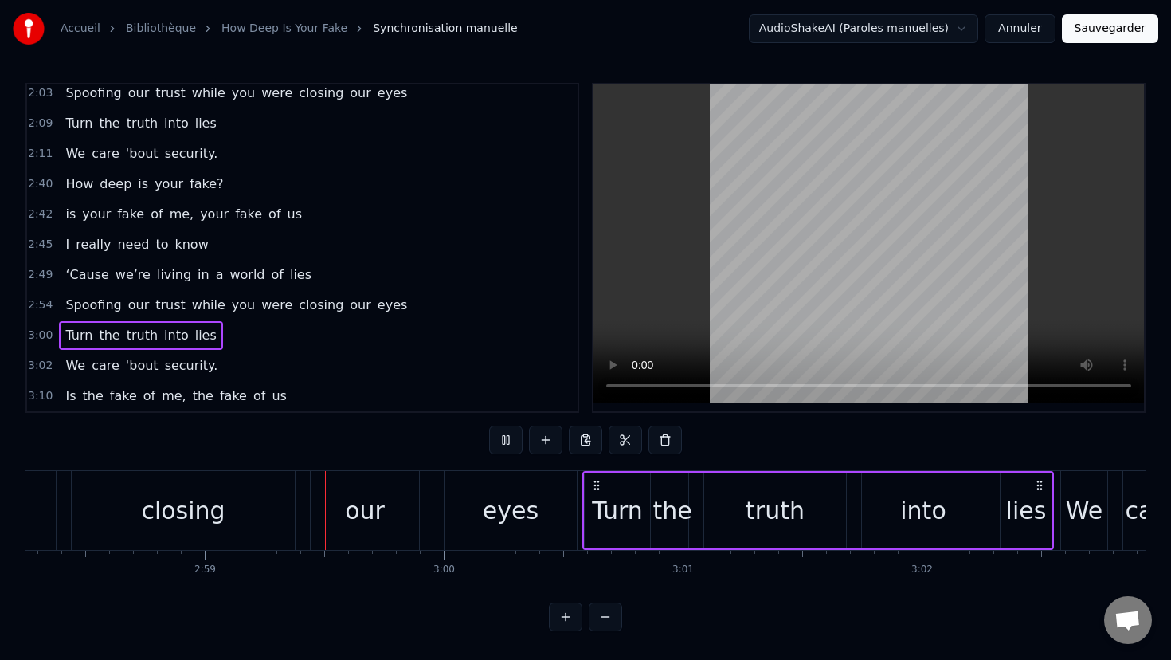
scroll to position [0, 42713]
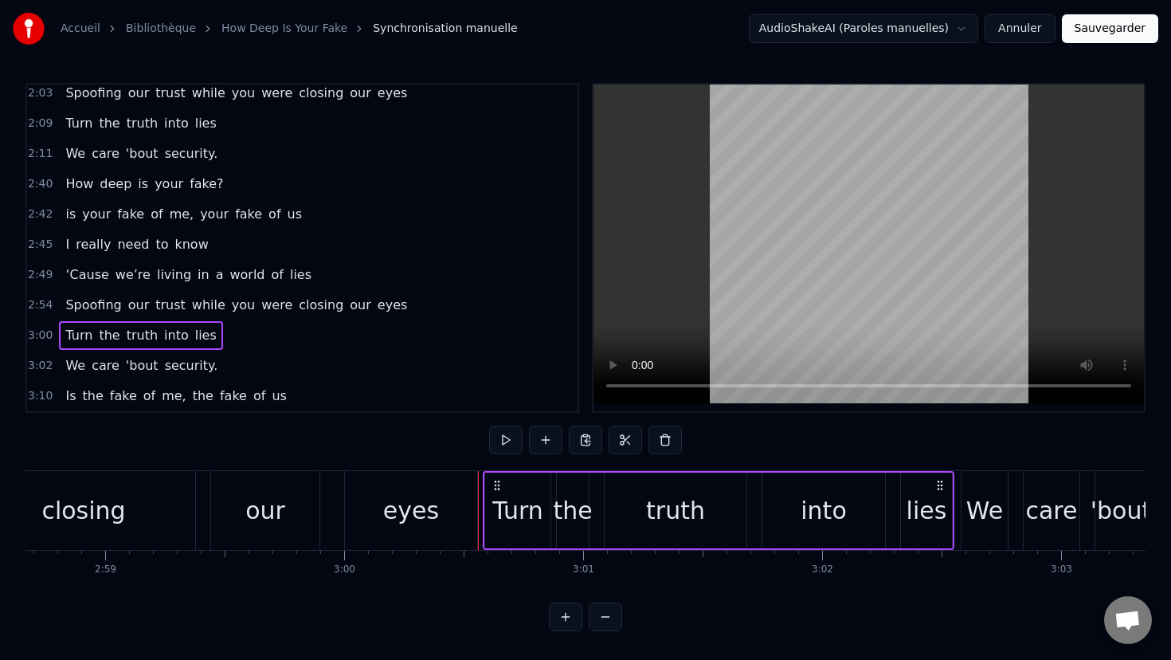
click at [464, 233] on div "2:45 I really need to know" at bounding box center [302, 245] width 551 height 30
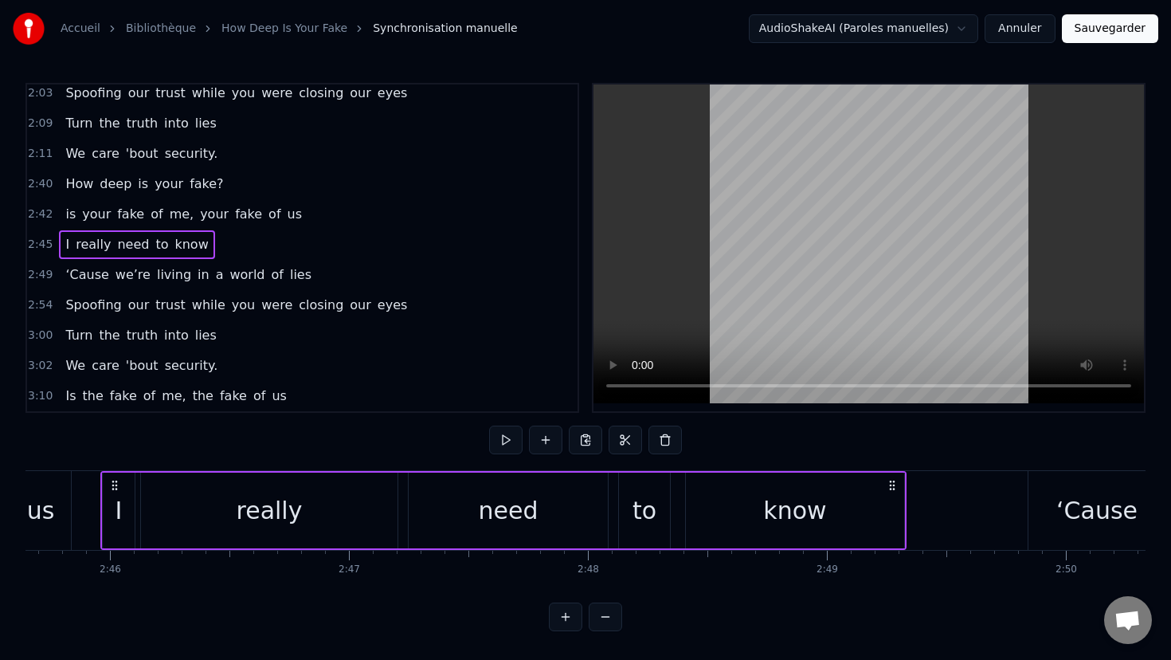
scroll to position [0, 39596]
click at [273, 262] on div "‘Cause we’re living in a world of lies" at bounding box center [188, 275] width 259 height 29
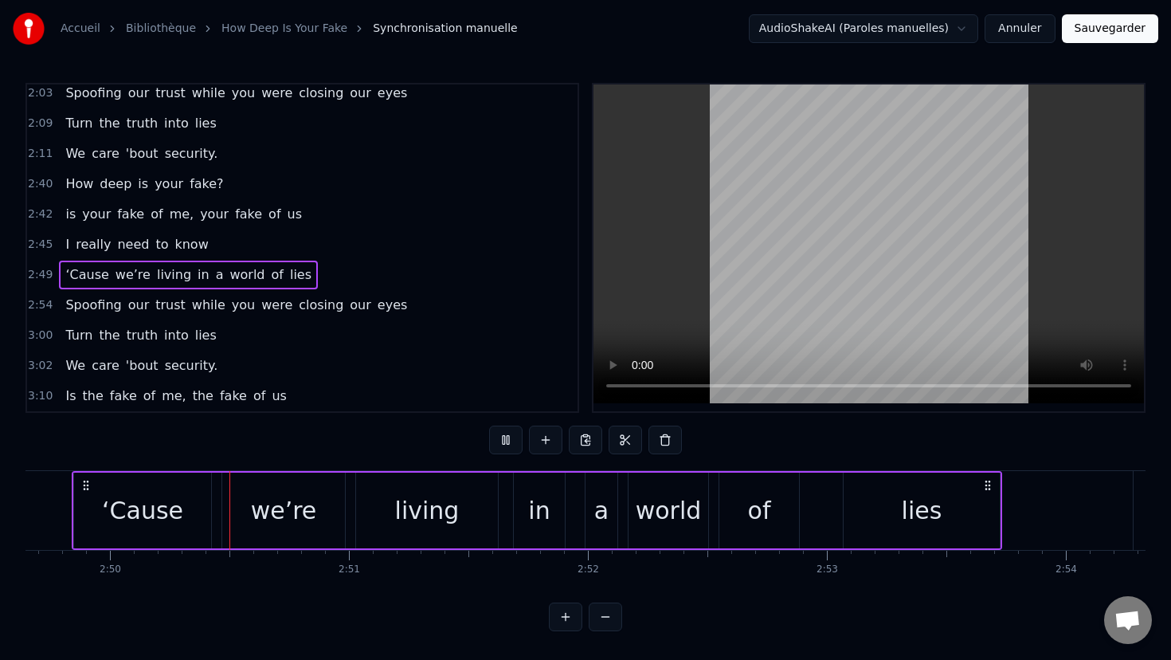
scroll to position [0, 40575]
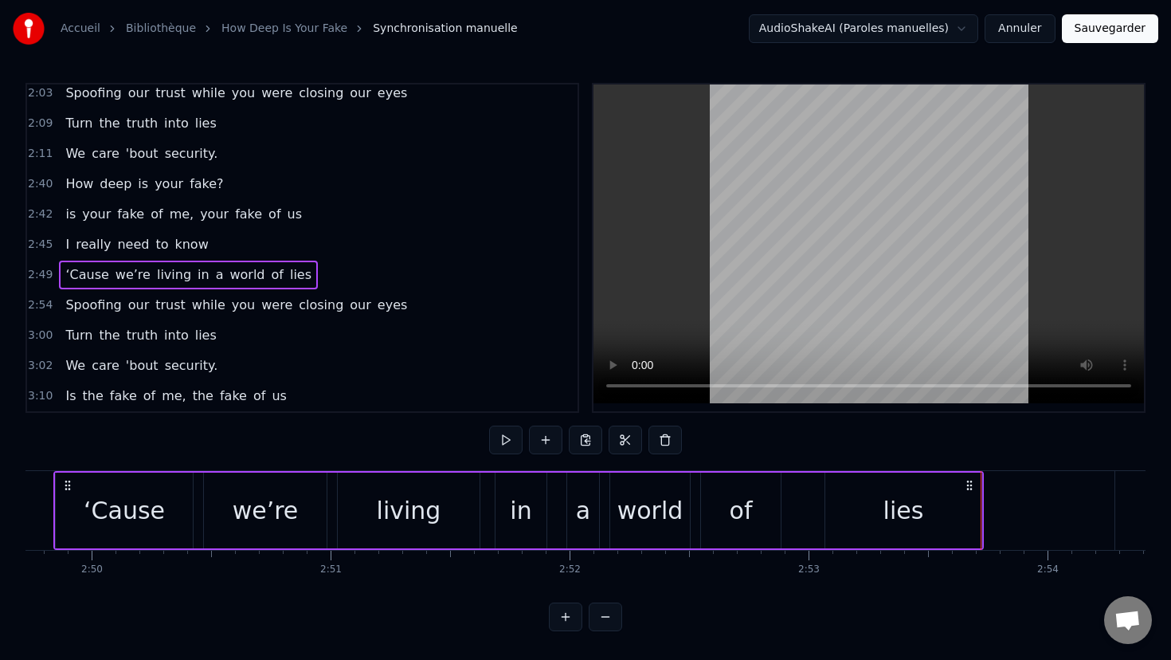
click at [201, 293] on div "Spoofing our trust while you were closing our eyes" at bounding box center [236, 305] width 355 height 29
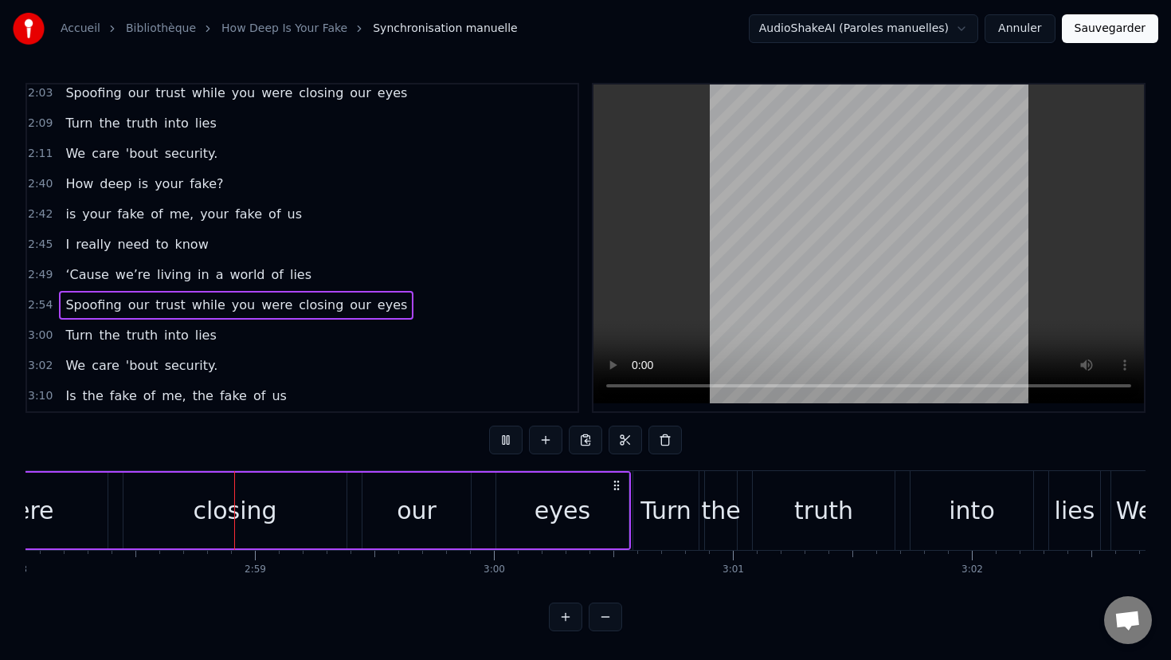
scroll to position [0, 42587]
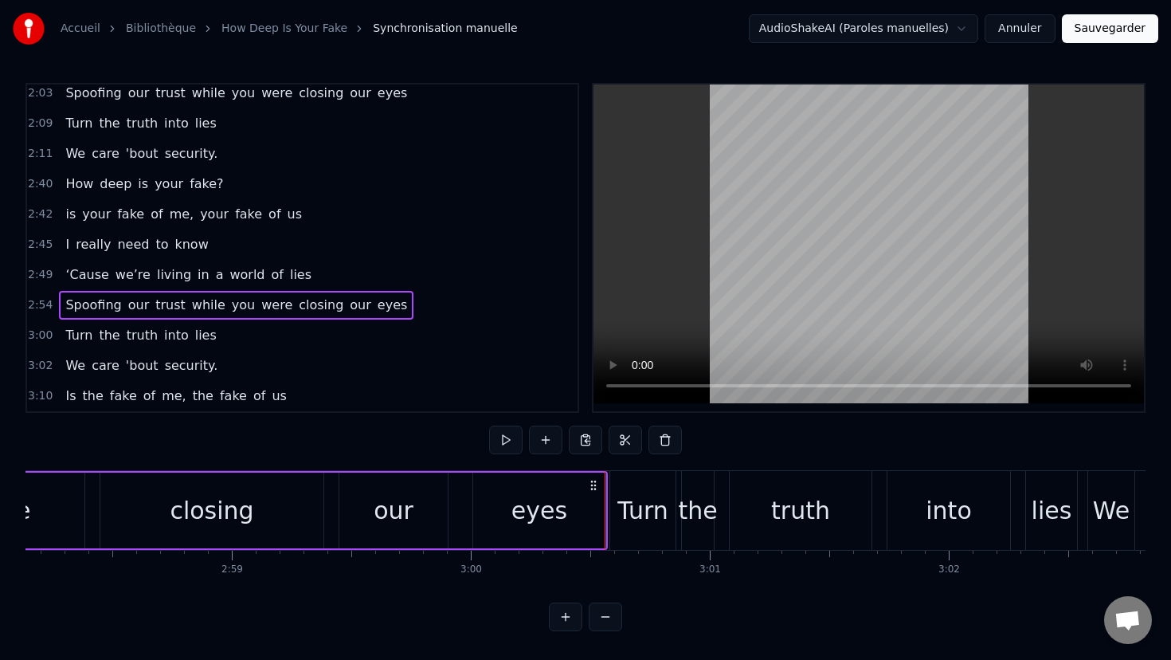
click at [175, 324] on div "Turn the truth into lies" at bounding box center [140, 335] width 163 height 29
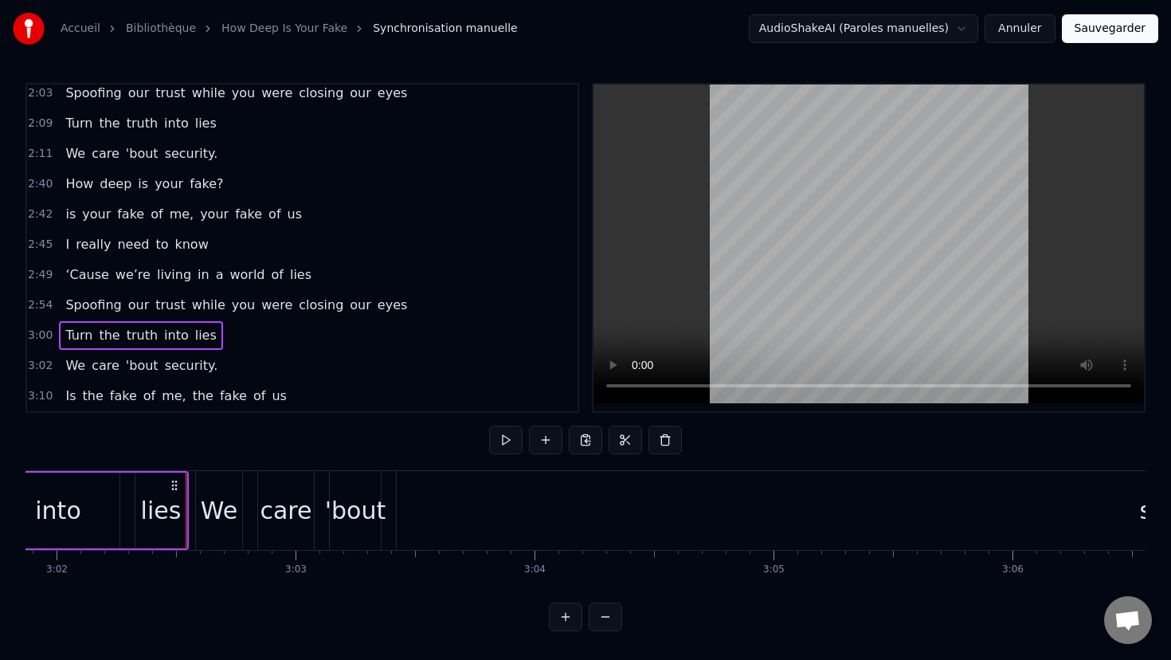
scroll to position [0, 43560]
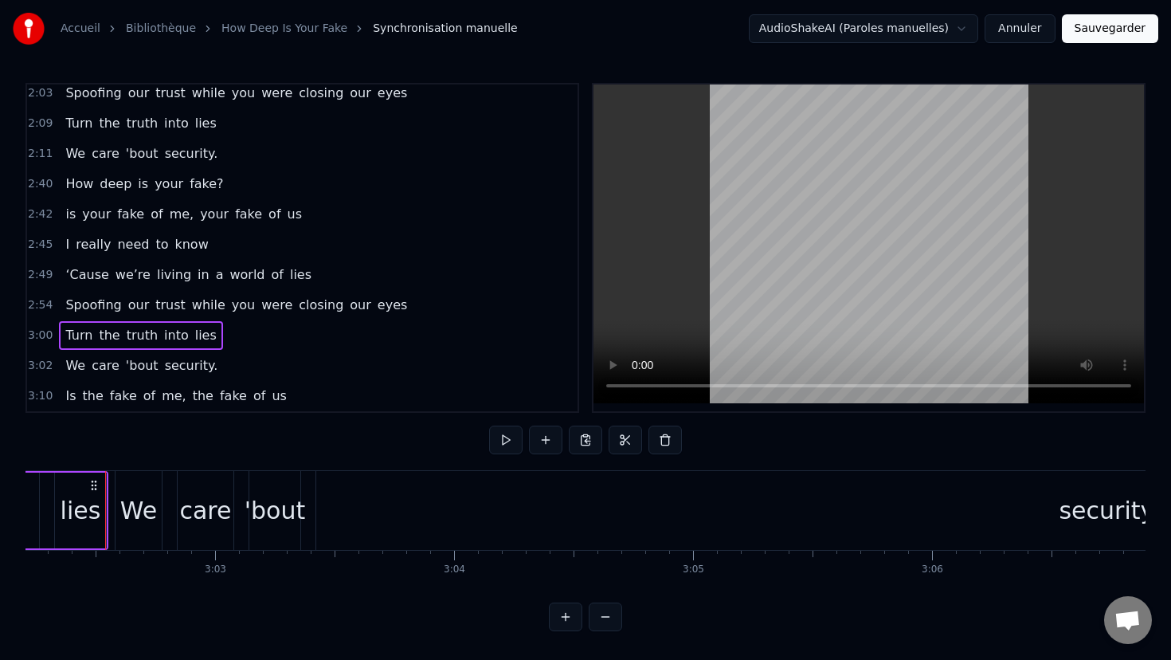
click at [163, 357] on span "security." at bounding box center [191, 365] width 57 height 18
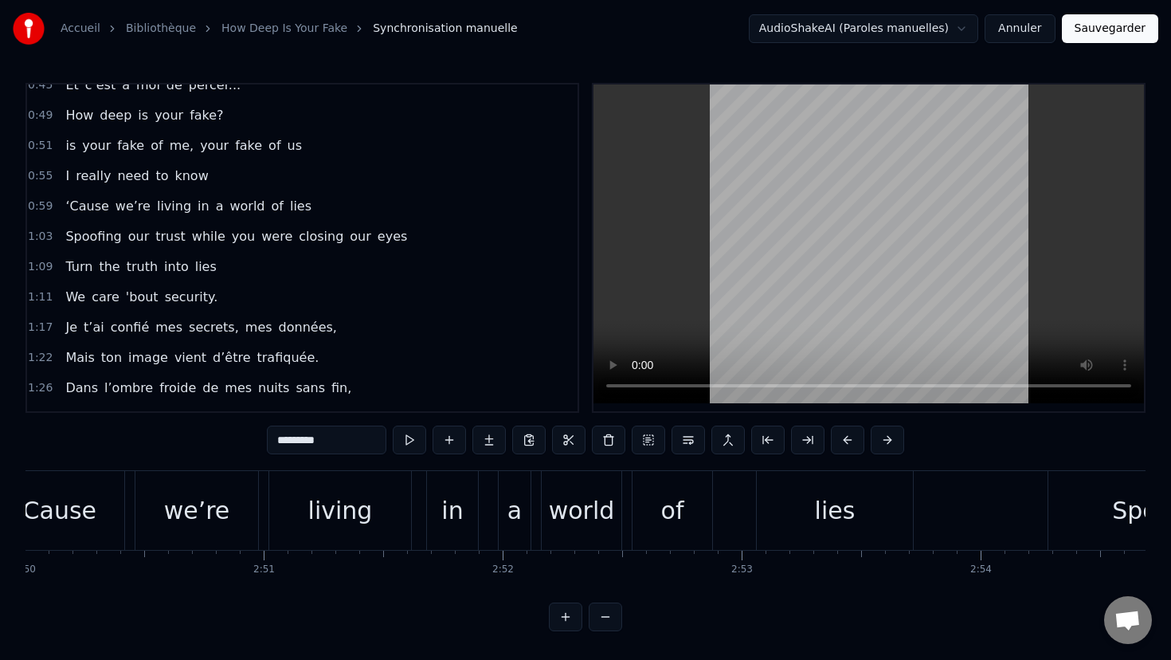
scroll to position [197, 0]
click at [127, 194] on div "‘Cause we’re living in a world of lies" at bounding box center [188, 205] width 259 height 29
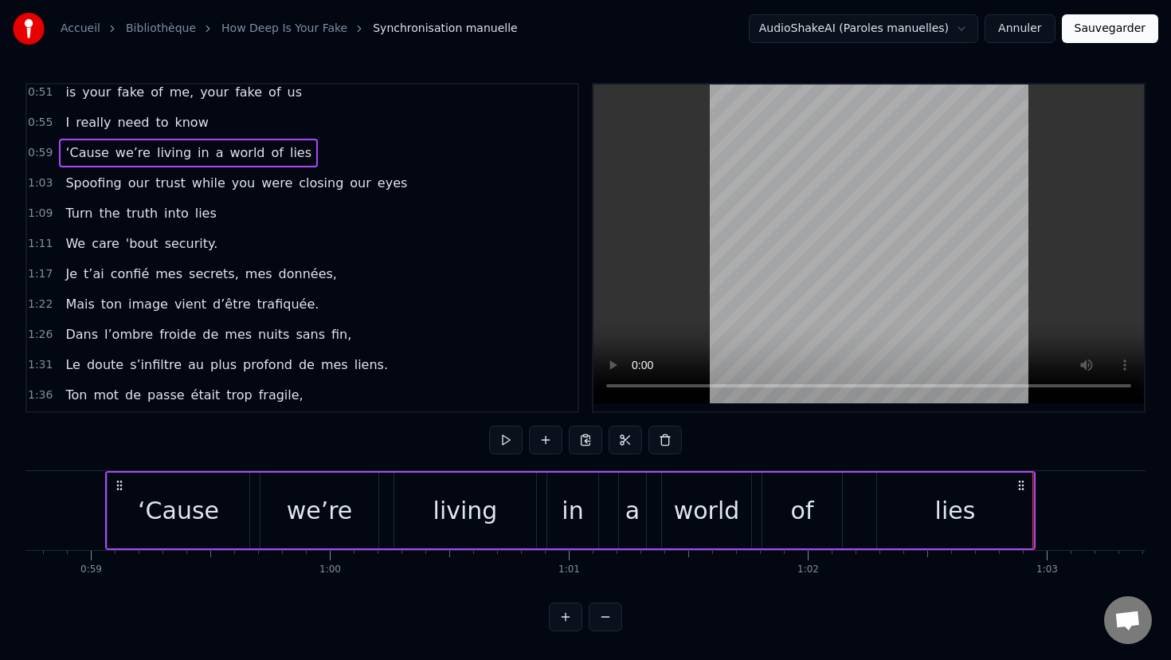
scroll to position [246, 0]
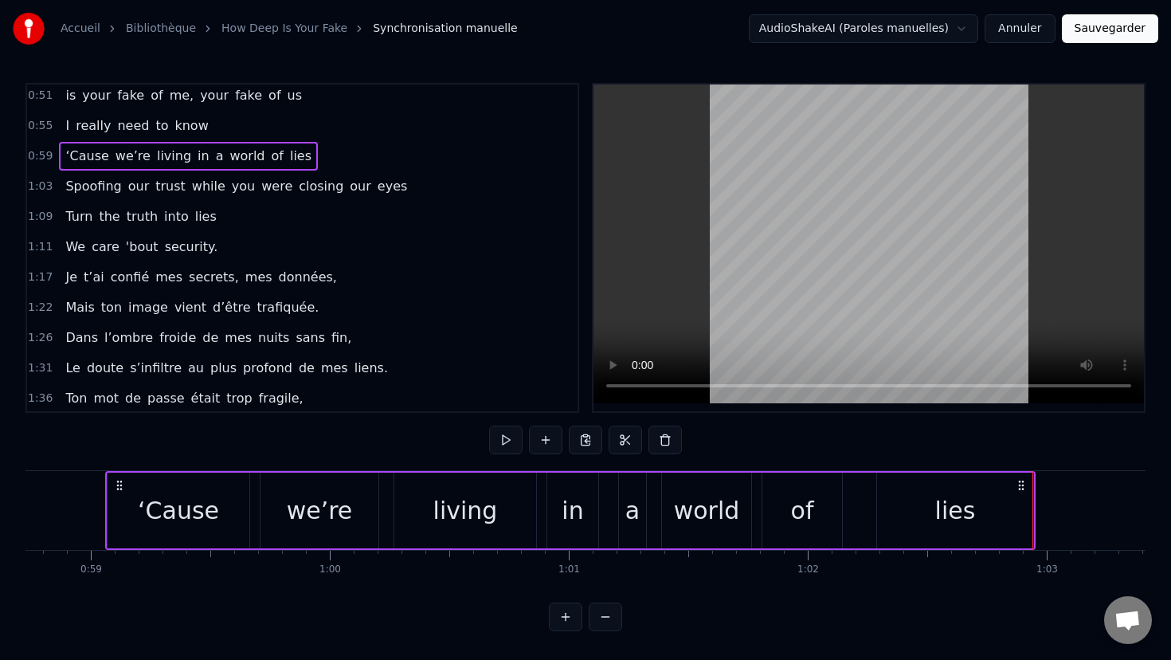
click at [80, 175] on div "Spoofing our trust while you were closing our eyes" at bounding box center [236, 186] width 355 height 29
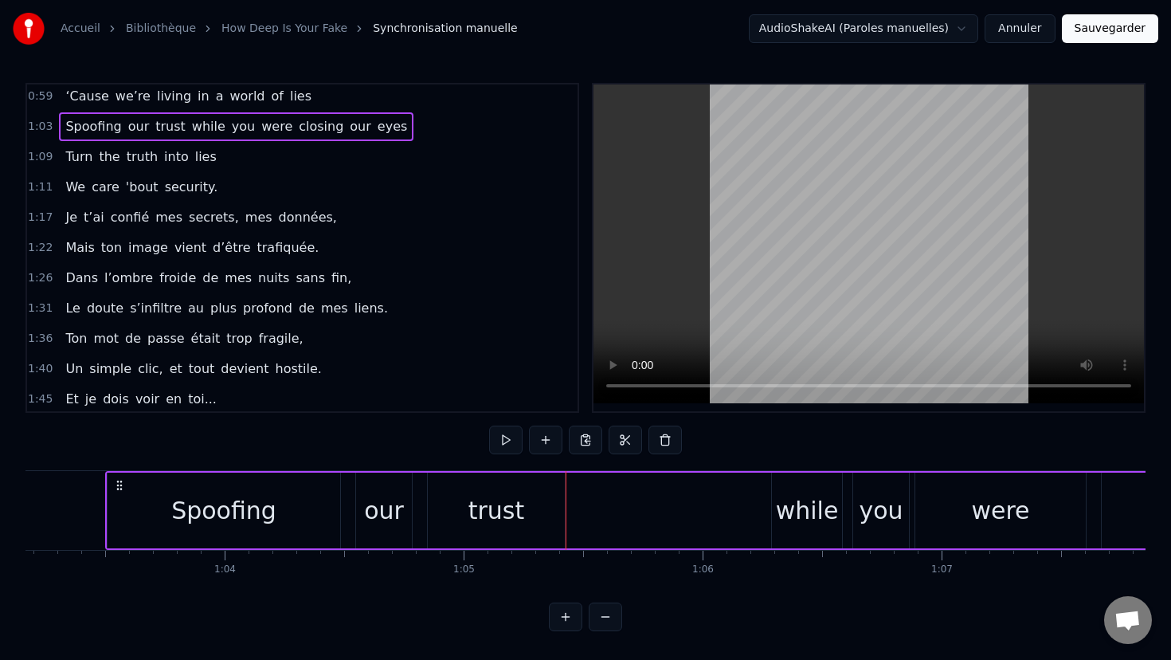
scroll to position [278, 0]
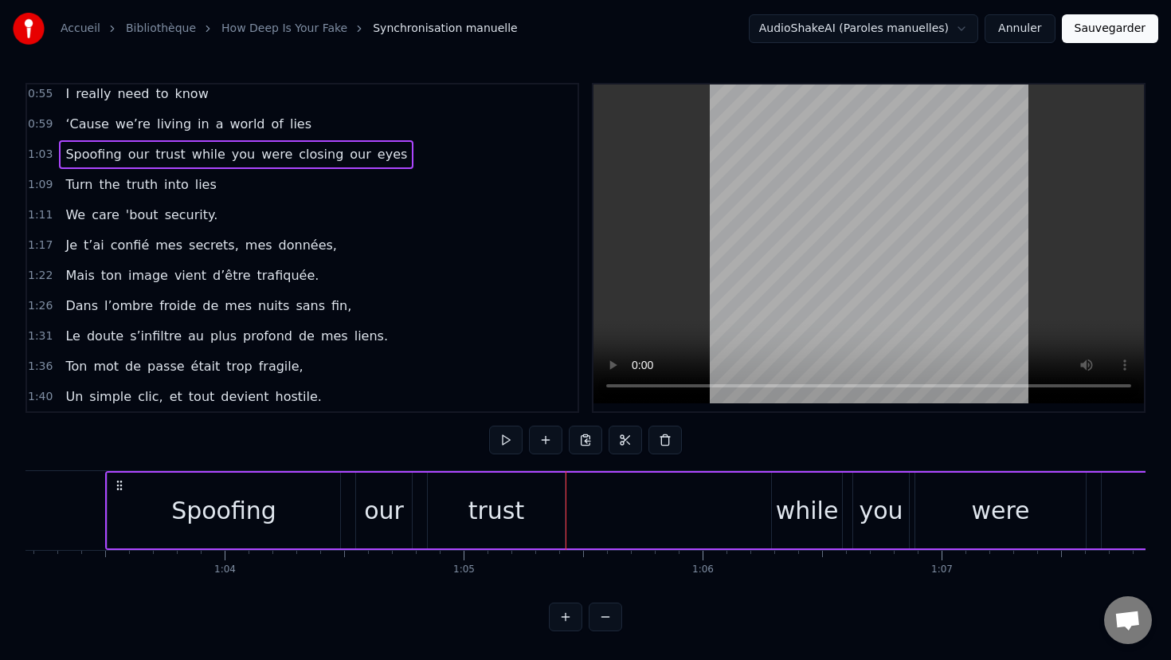
click at [231, 185] on div "1:09 Turn the truth into lies" at bounding box center [302, 185] width 551 height 30
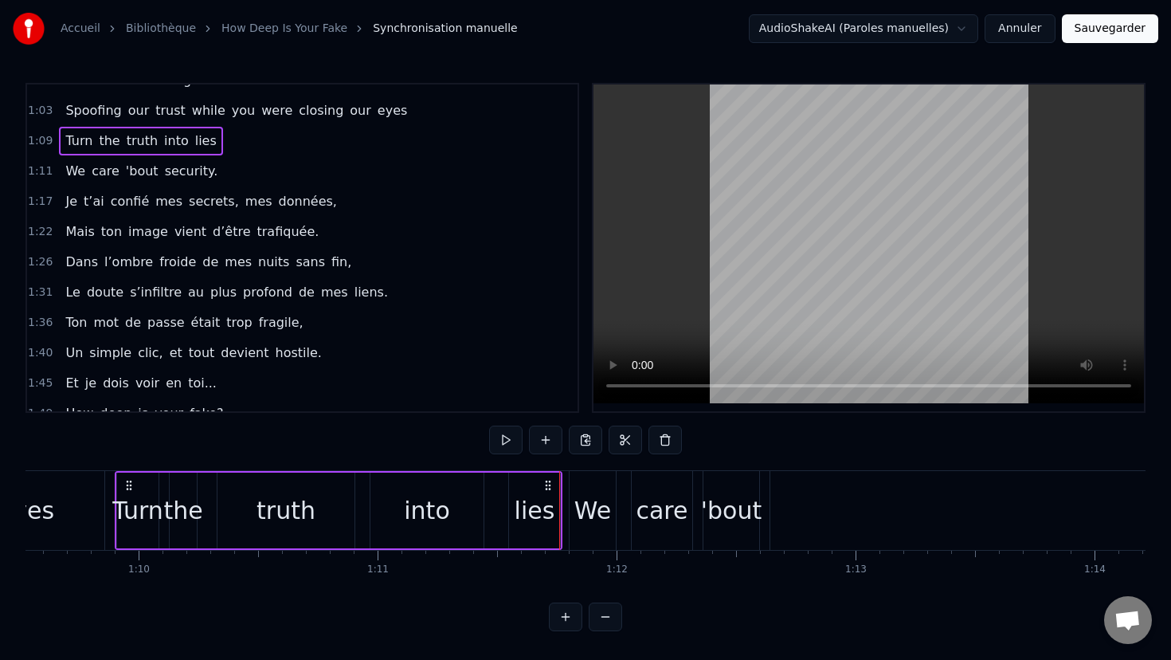
scroll to position [320, 0]
click at [131, 222] on div "Mais ton image vient d’être trafiquée." at bounding box center [192, 233] width 266 height 29
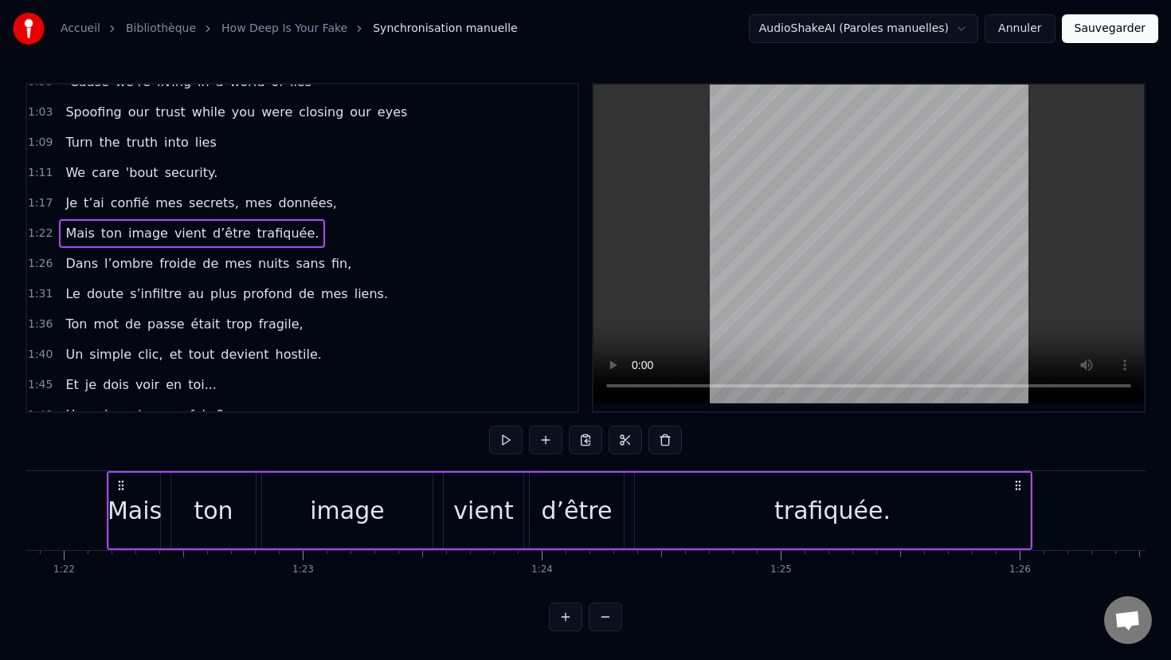
scroll to position [0, 19567]
click at [77, 231] on span "Mais" at bounding box center [80, 233] width 32 height 18
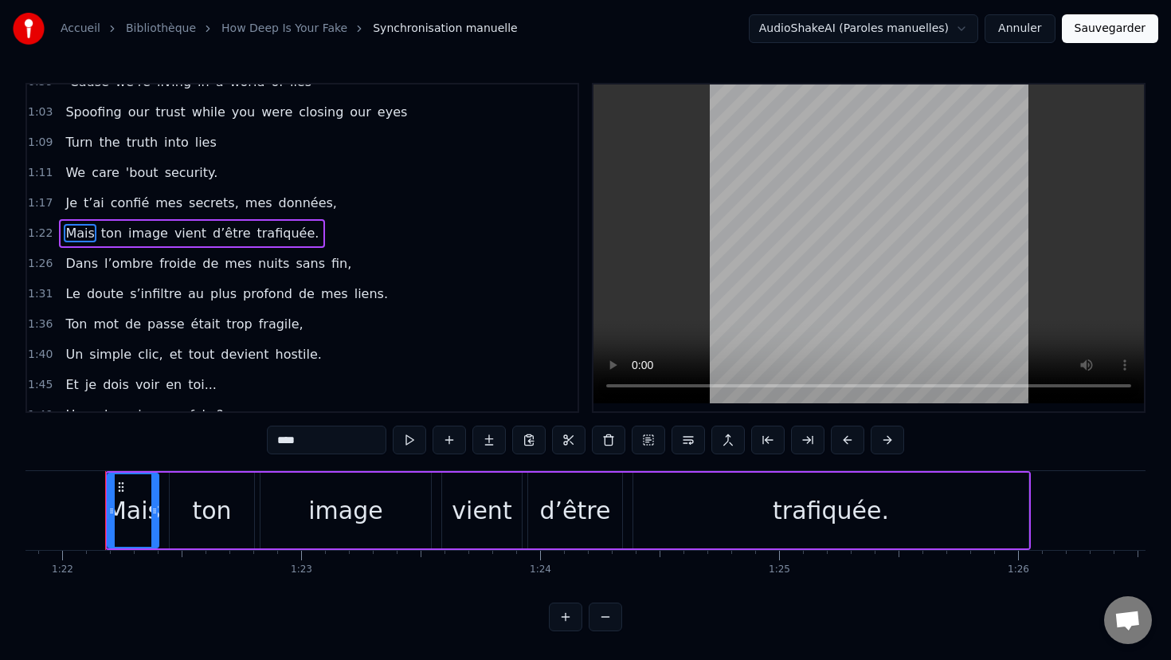
scroll to position [306, 0]
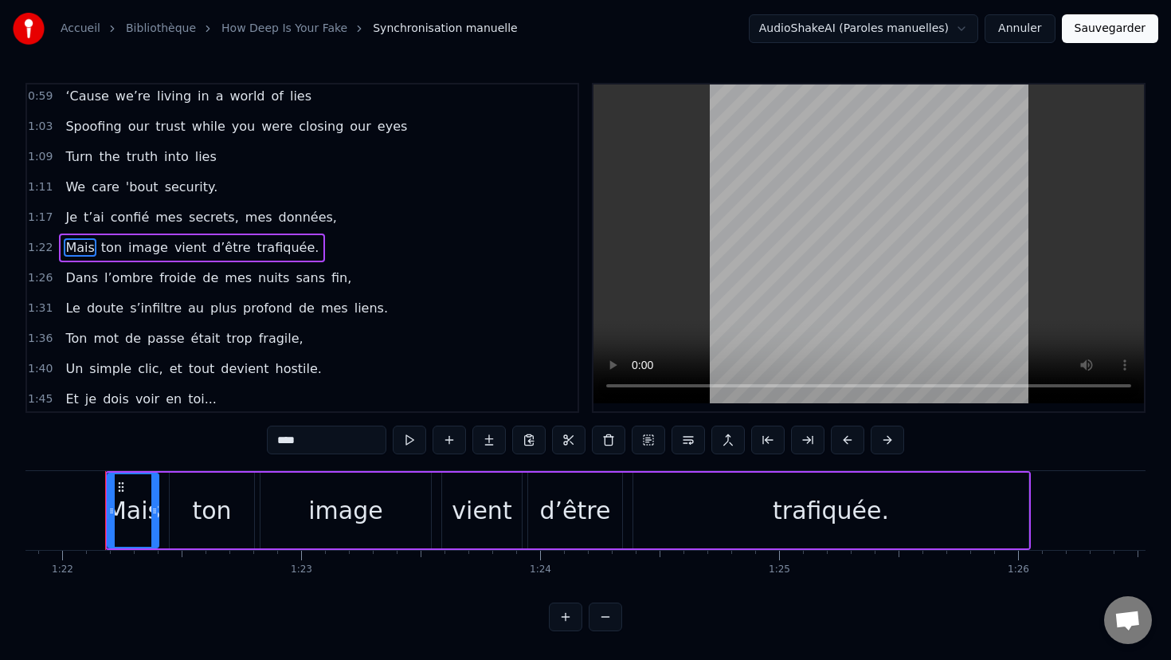
click at [76, 222] on div "Je t’ai confié mes secrets, mes données," at bounding box center [201, 217] width 284 height 29
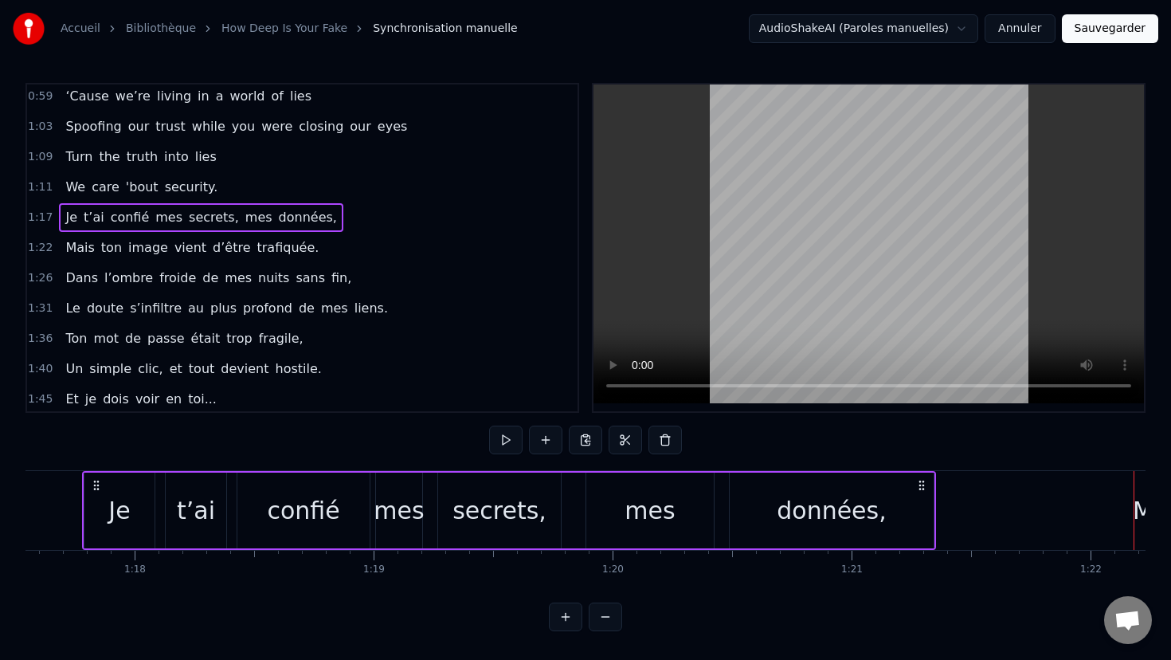
scroll to position [0, 18515]
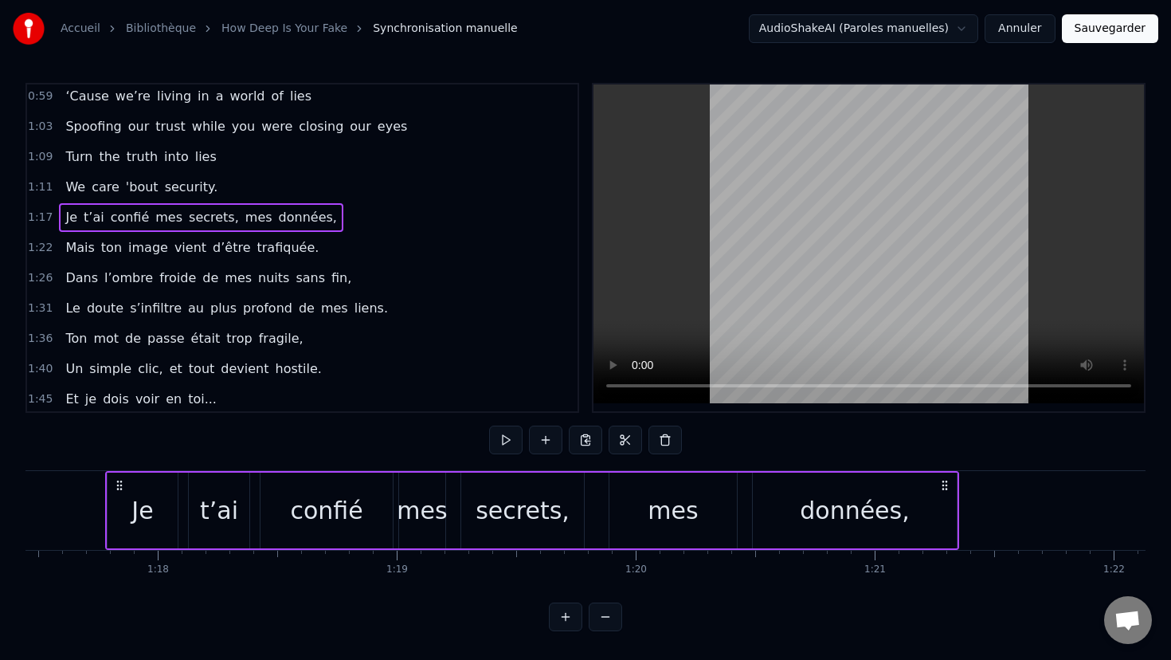
click at [296, 214] on span "données," at bounding box center [307, 217] width 61 height 18
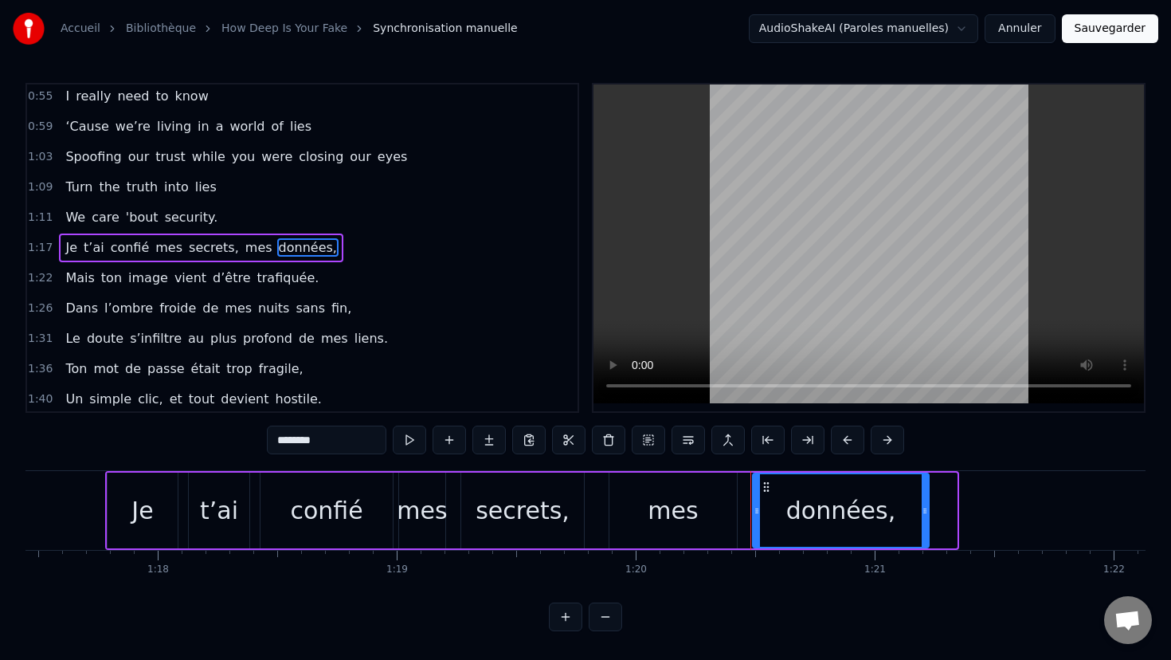
drag, startPoint x: 955, startPoint y: 513, endPoint x: 928, endPoint y: 508, distance: 28.3
click at [928, 508] on icon at bounding box center [925, 510] width 6 height 13
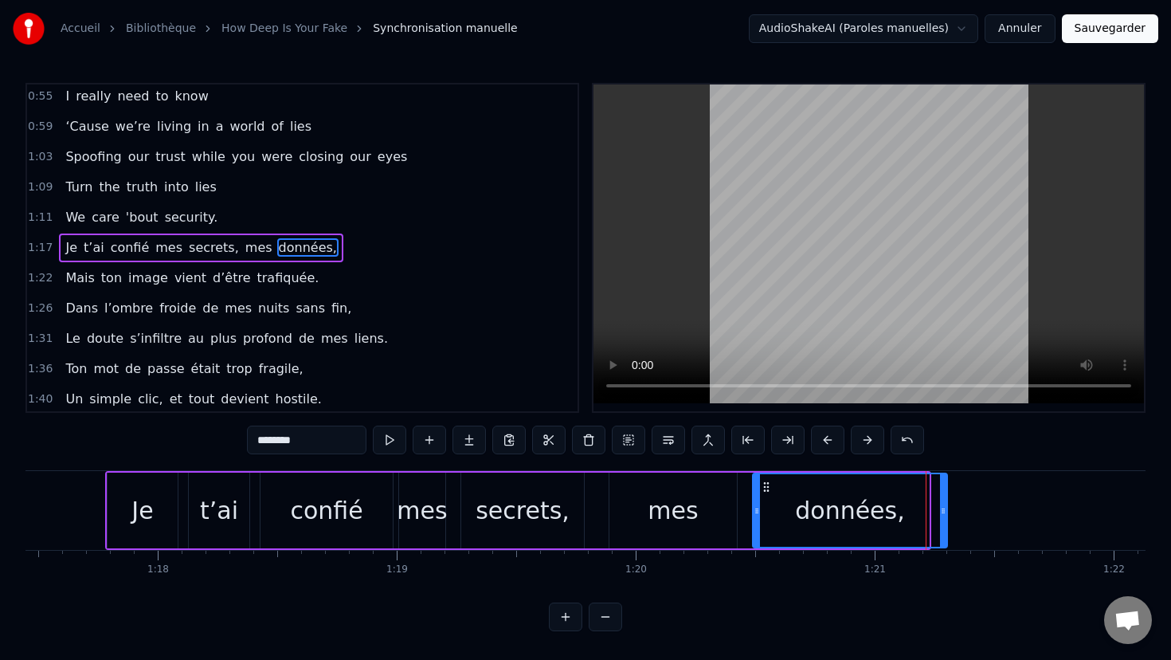
drag, startPoint x: 928, startPoint y: 508, endPoint x: 948, endPoint y: 508, distance: 20.7
click at [947, 508] on icon at bounding box center [943, 510] width 6 height 13
click at [898, 511] on div "données," at bounding box center [855, 510] width 110 height 36
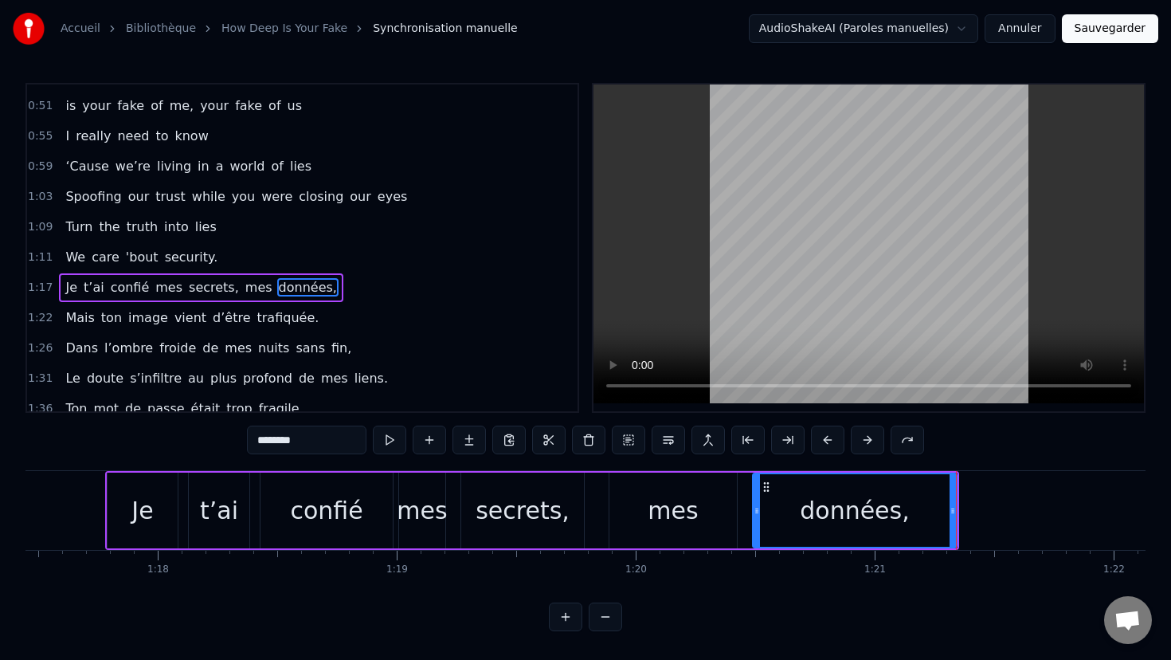
scroll to position [222, 0]
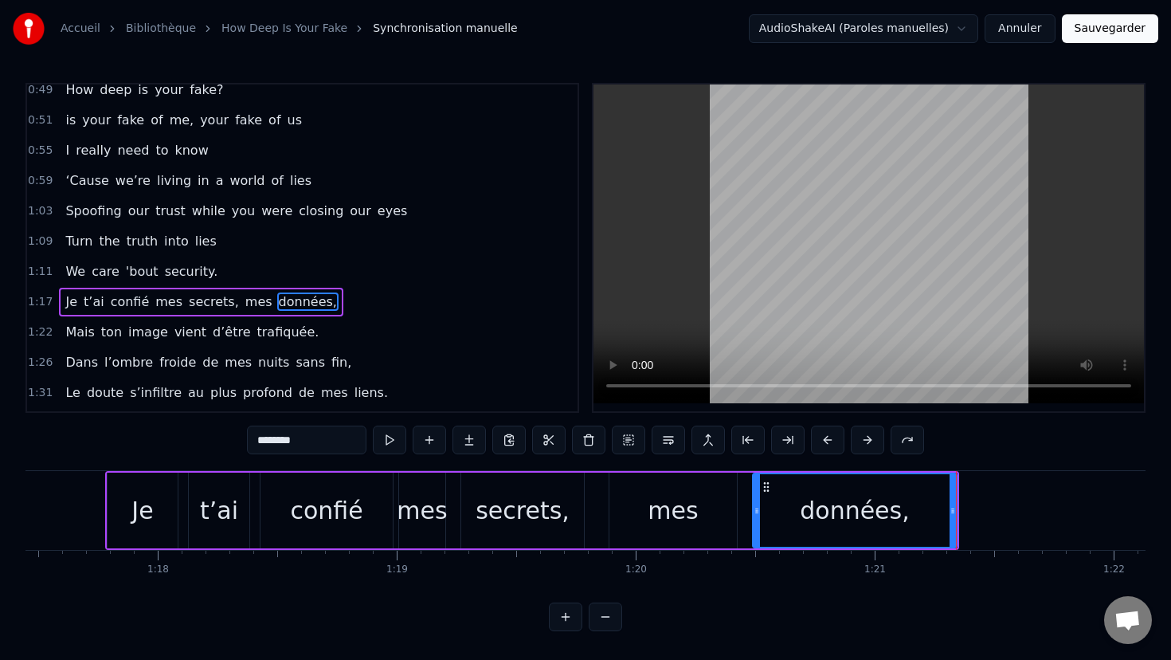
click at [163, 200] on div "Spoofing our trust while you were closing our eyes" at bounding box center [236, 211] width 355 height 29
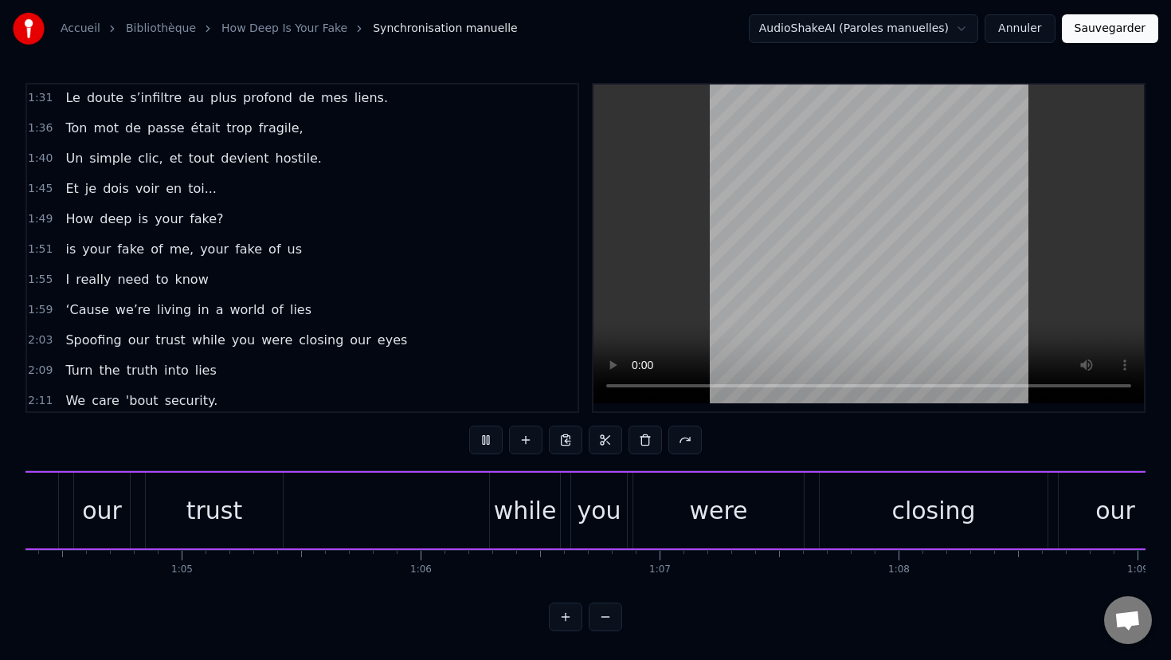
scroll to position [0, 15279]
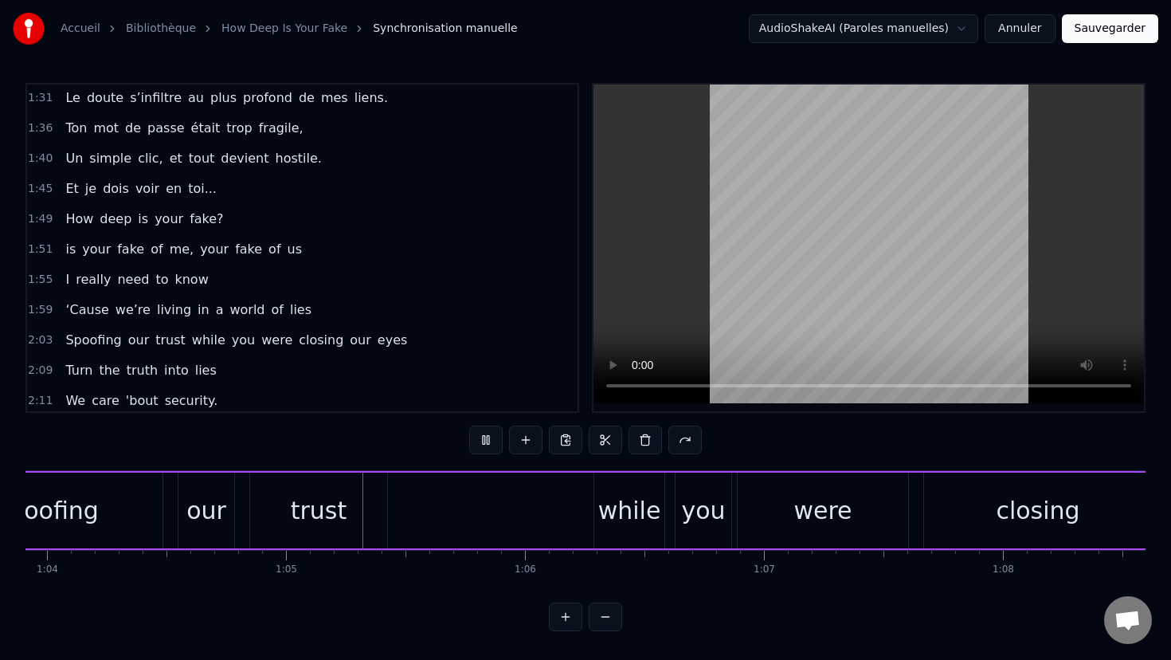
click at [249, 25] on link "How Deep Is Your Fake" at bounding box center [285, 29] width 126 height 16
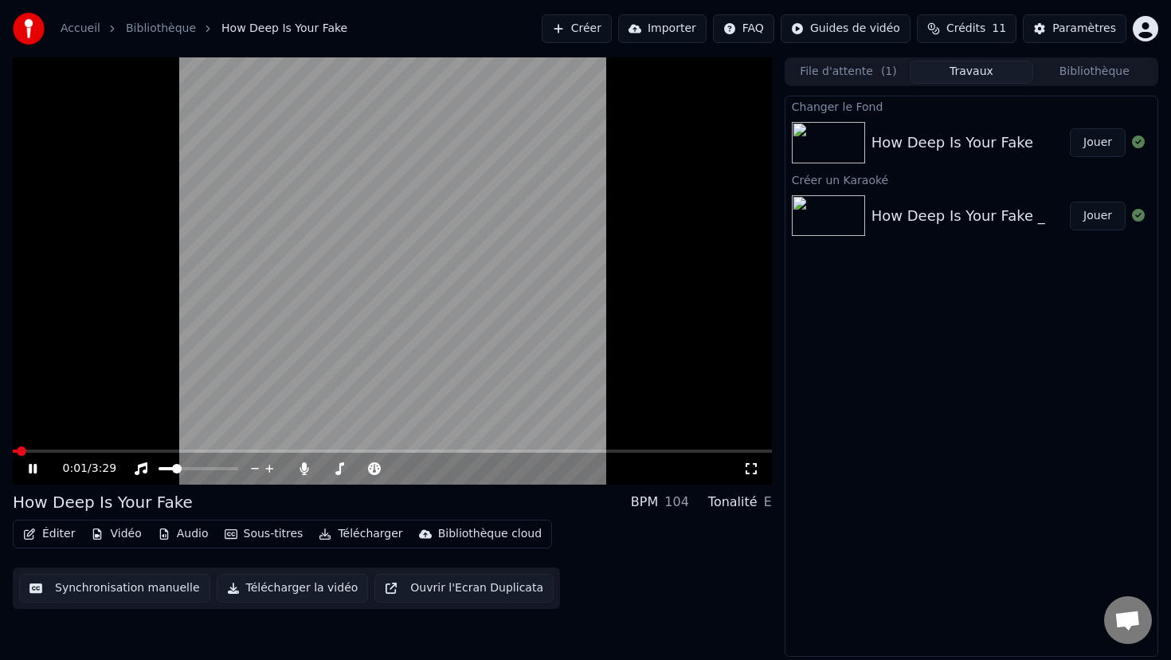
click at [834, 137] on img at bounding box center [828, 142] width 73 height 41
click at [38, 469] on icon at bounding box center [44, 468] width 37 height 13
click at [677, 30] on button "Importer" at bounding box center [662, 28] width 88 height 29
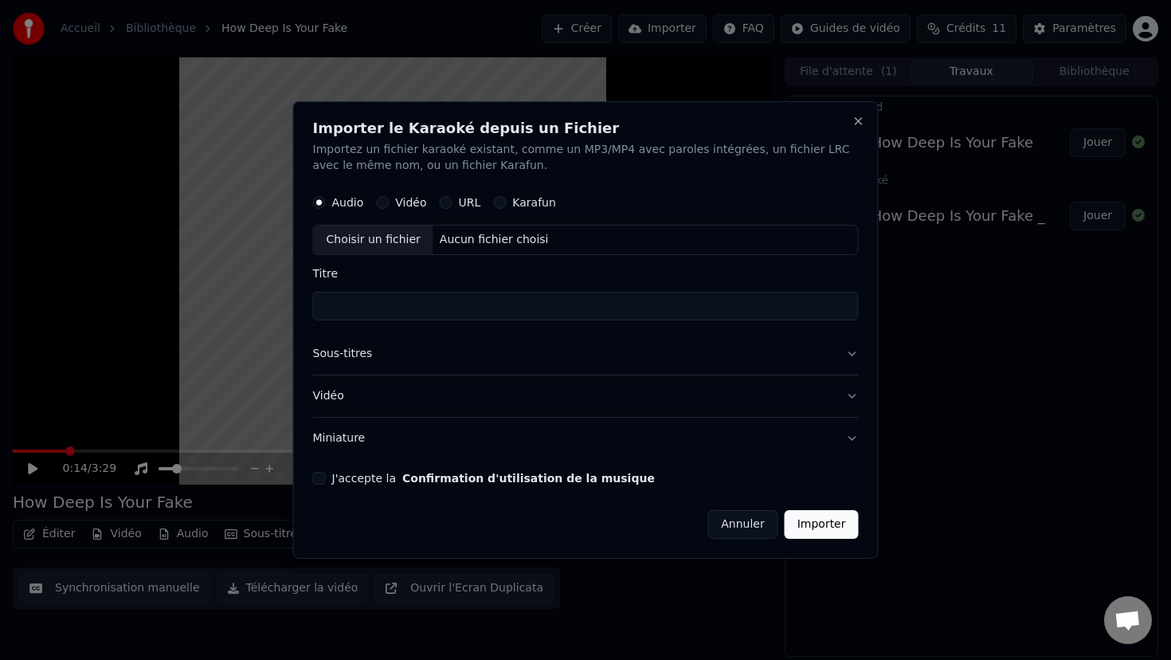
click at [379, 202] on button "Vidéo" at bounding box center [382, 202] width 13 height 13
click at [859, 120] on button "Close" at bounding box center [859, 121] width 13 height 13
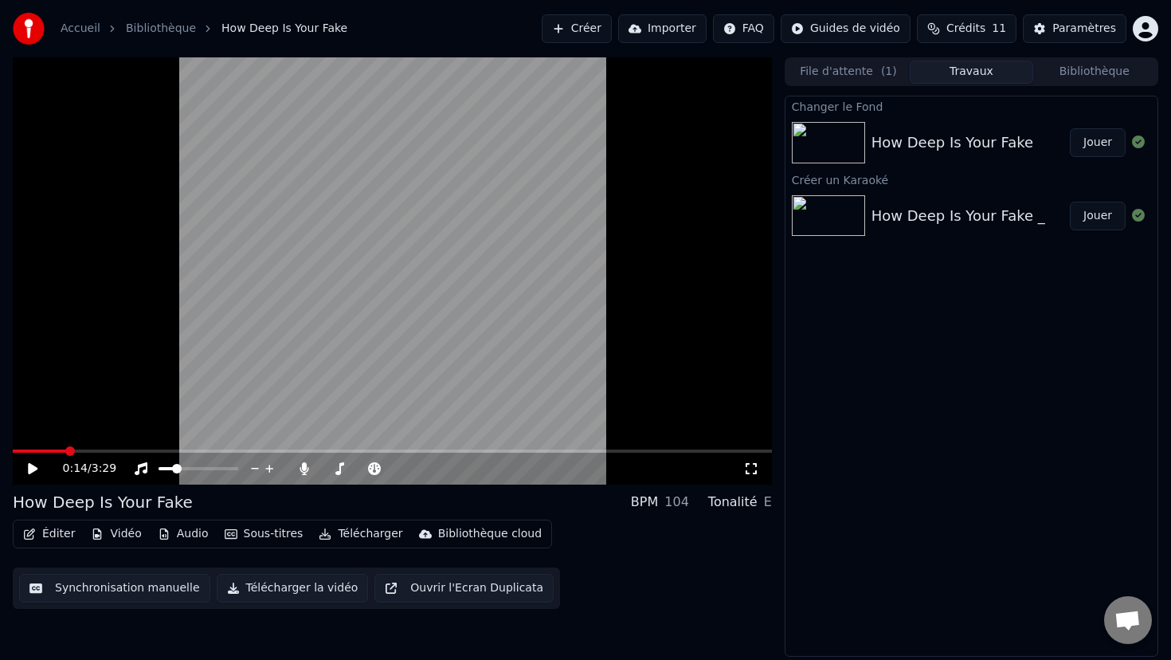
click at [1045, 126] on div "How Deep Is Your Fake Jouer" at bounding box center [972, 143] width 372 height 54
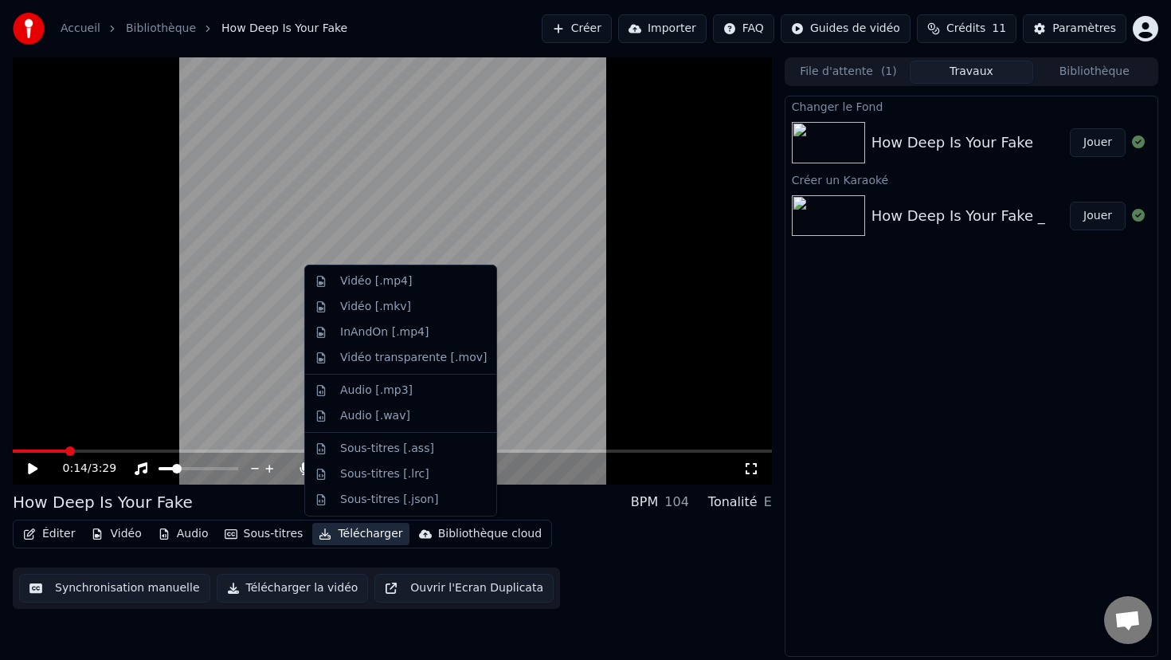
click at [354, 536] on button "Télécharger" at bounding box center [360, 534] width 96 height 22
click at [431, 284] on div "Vidéo [.mp4]" at bounding box center [413, 281] width 147 height 16
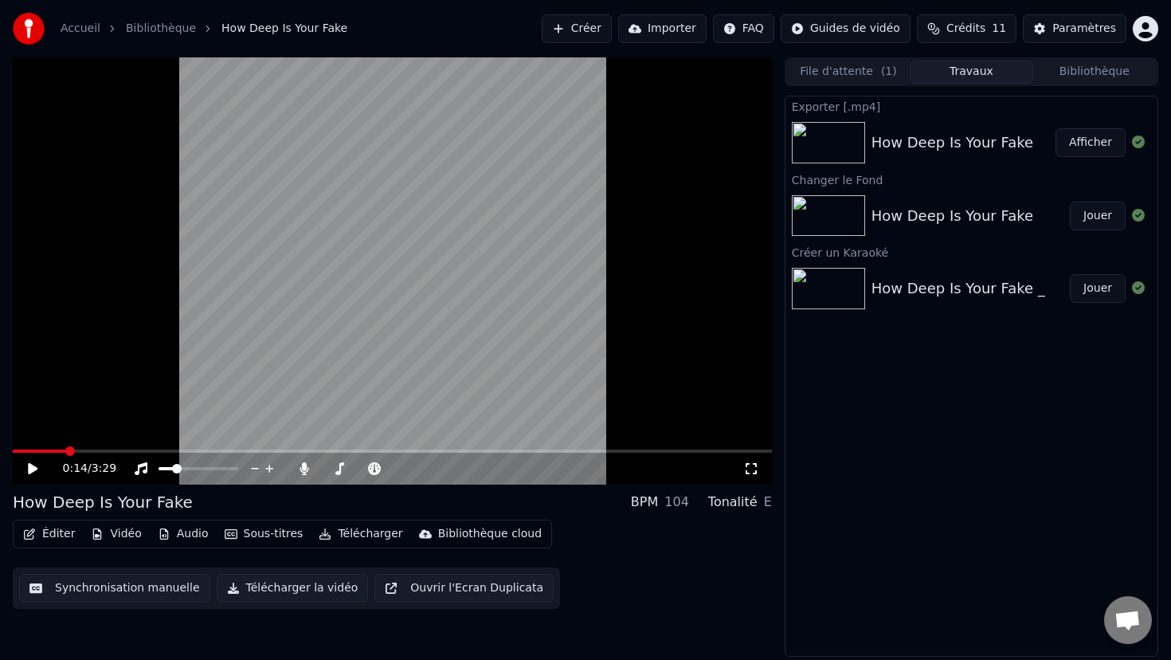
click at [1091, 142] on button "Afficher" at bounding box center [1091, 142] width 70 height 29
